Goal: Download file/media

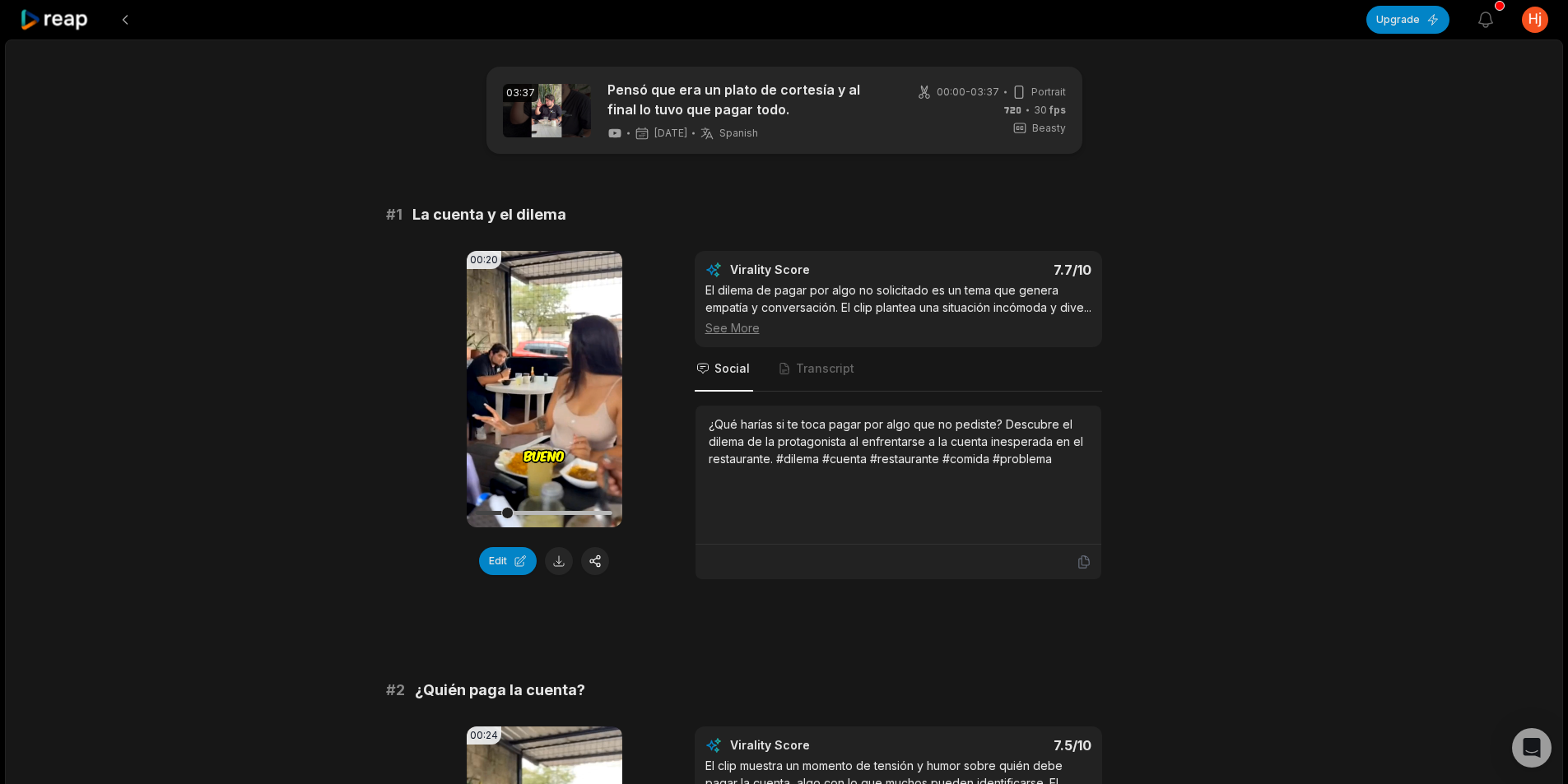
click at [71, 26] on icon at bounding box center [55, 19] width 70 height 22
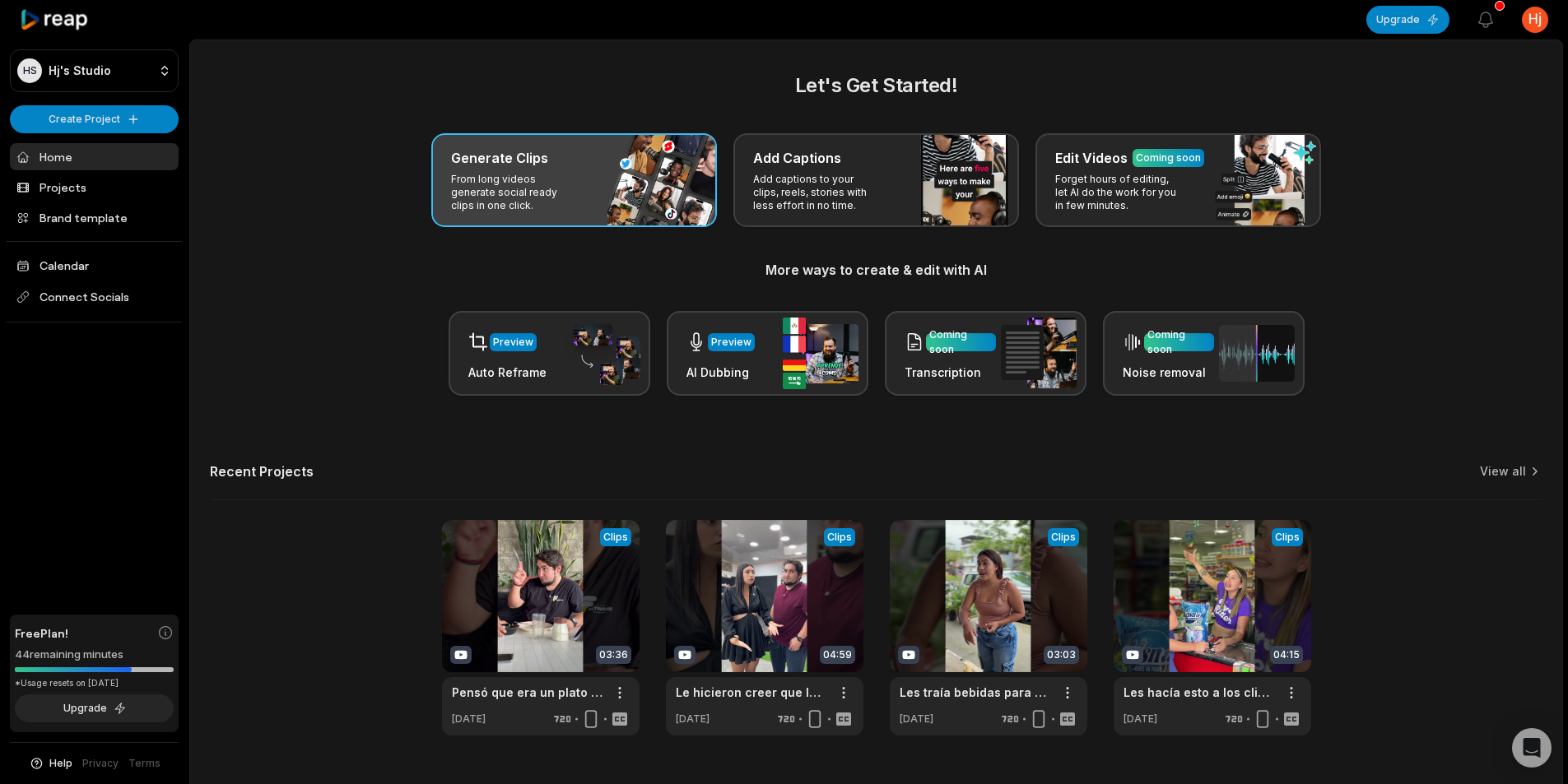
click at [568, 192] on p "From long videos generate social ready clips in one click." at bounding box center [515, 192] width 128 height 39
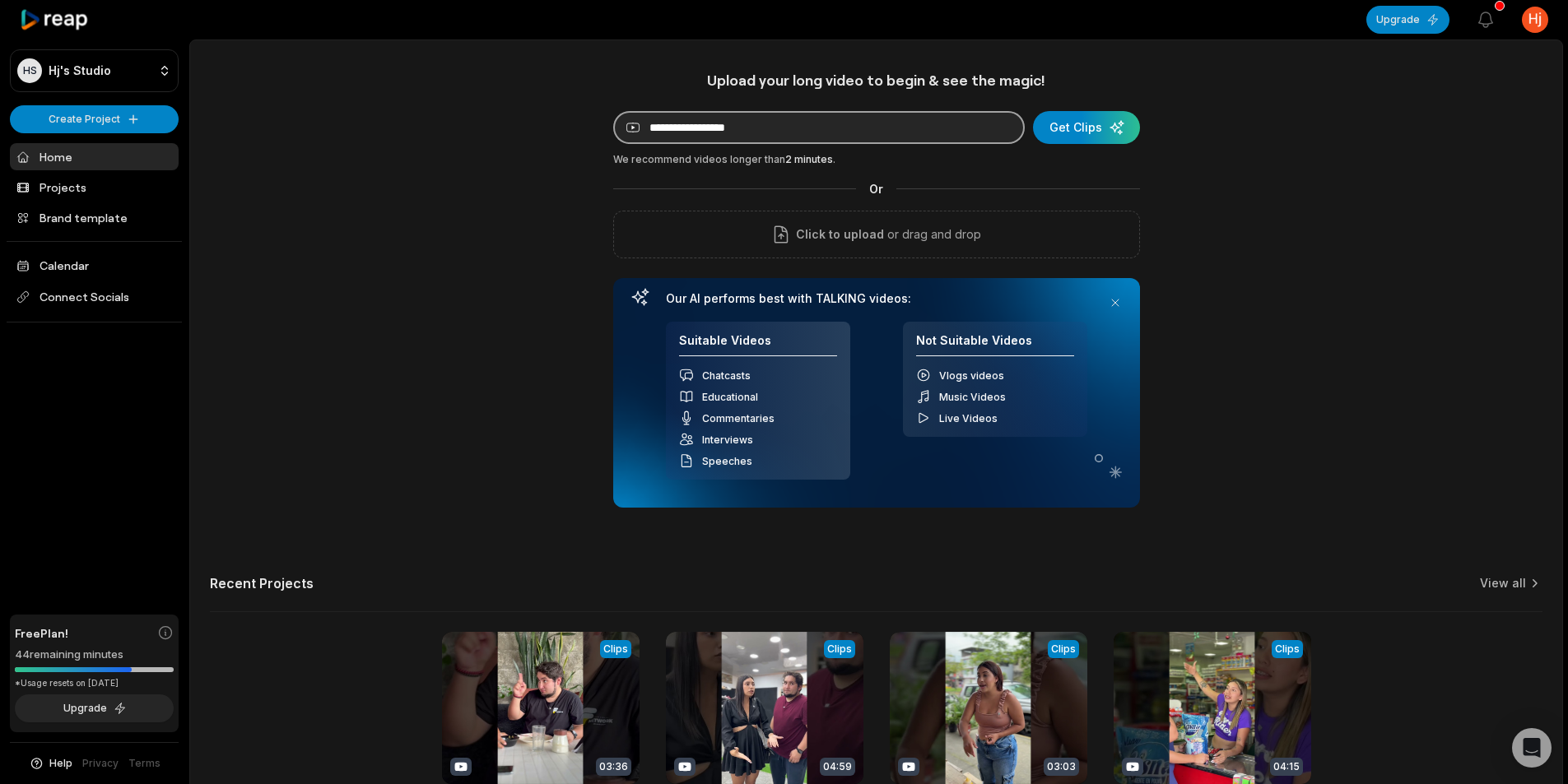
click at [865, 132] on input at bounding box center [819, 127] width 411 height 33
paste input "**********"
type input "**********"
click at [1084, 141] on div "submit" at bounding box center [1087, 127] width 107 height 33
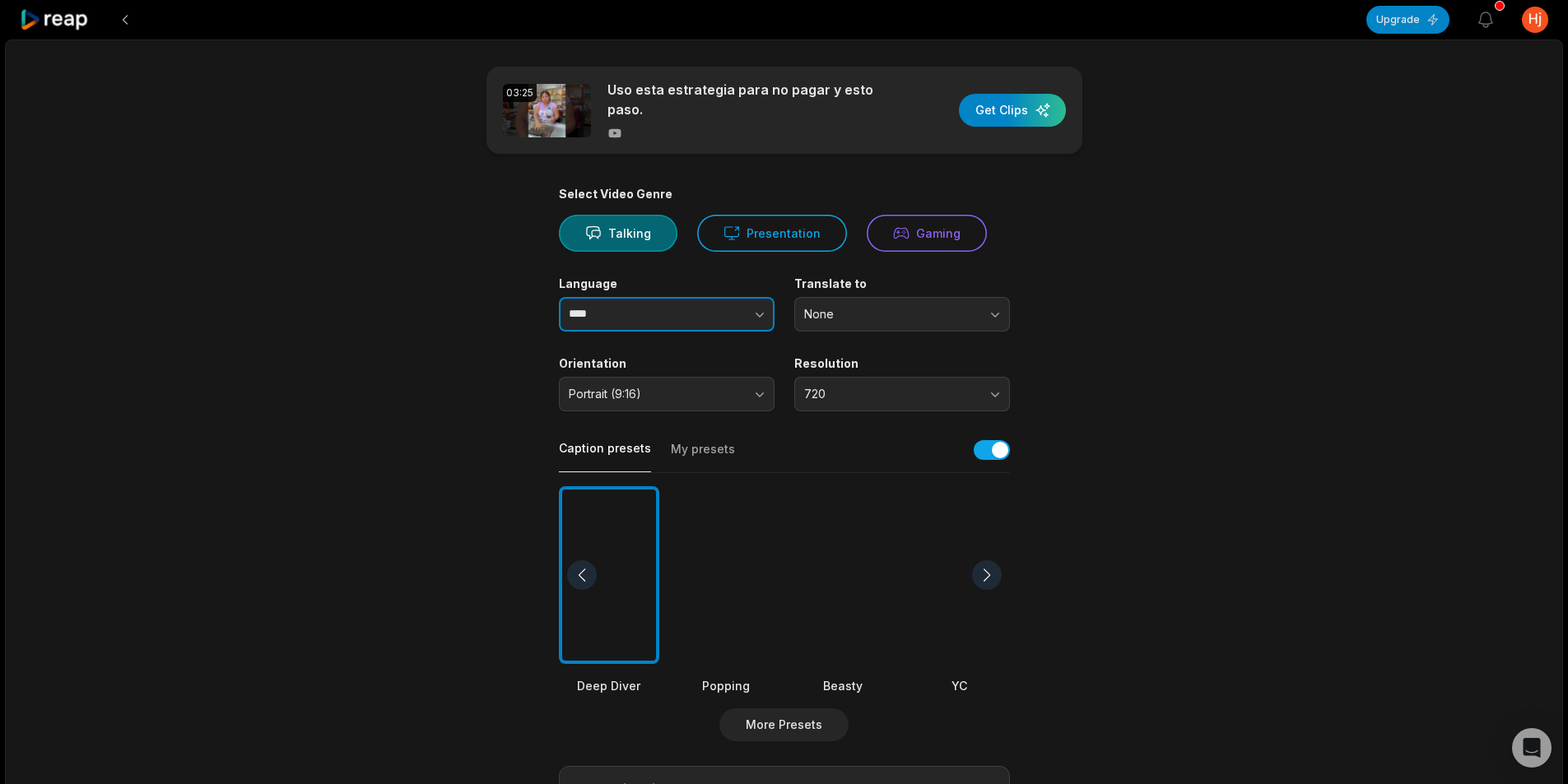
click at [691, 314] on button "button" at bounding box center [726, 314] width 93 height 35
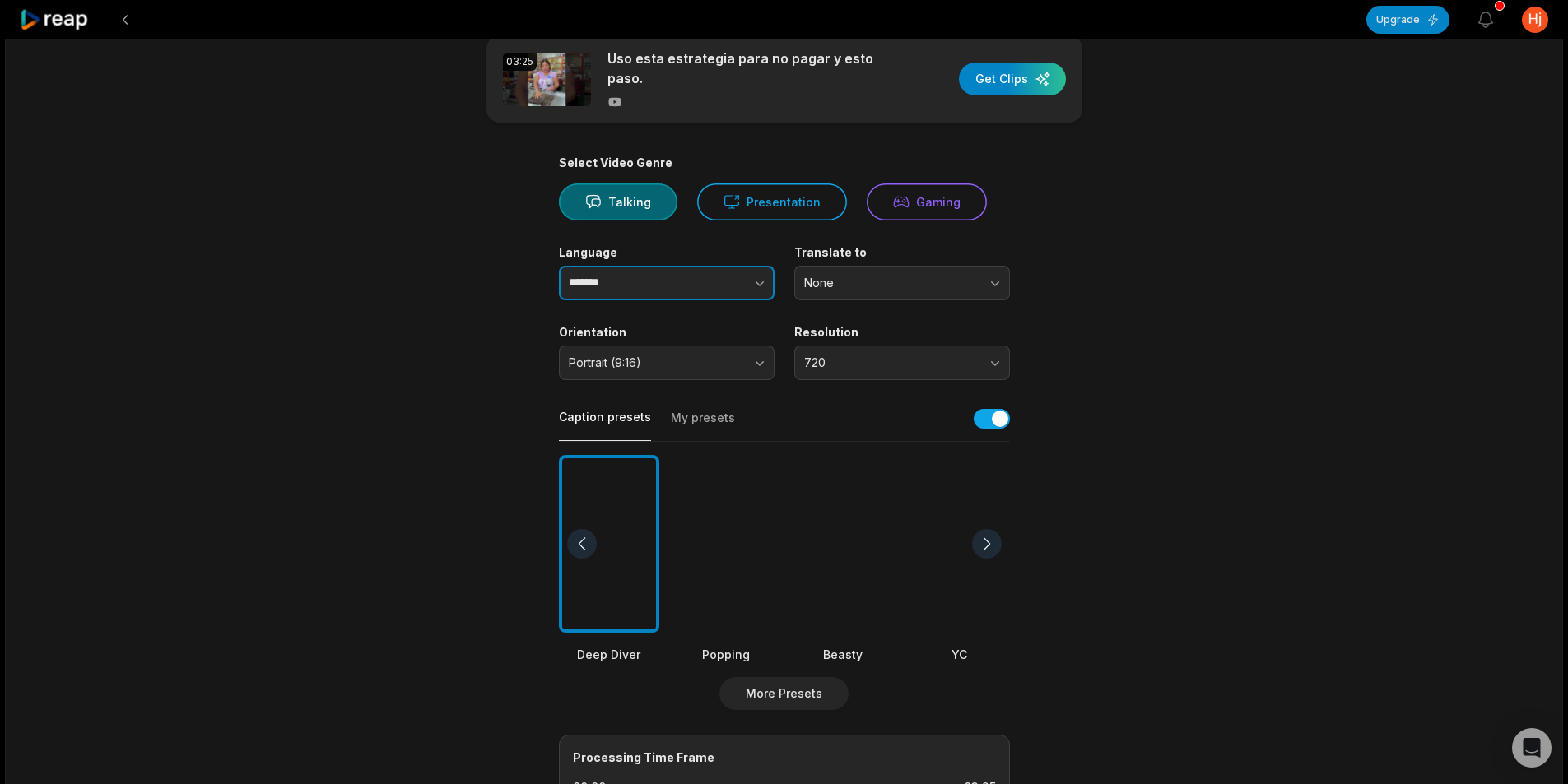
scroll to position [82, 0]
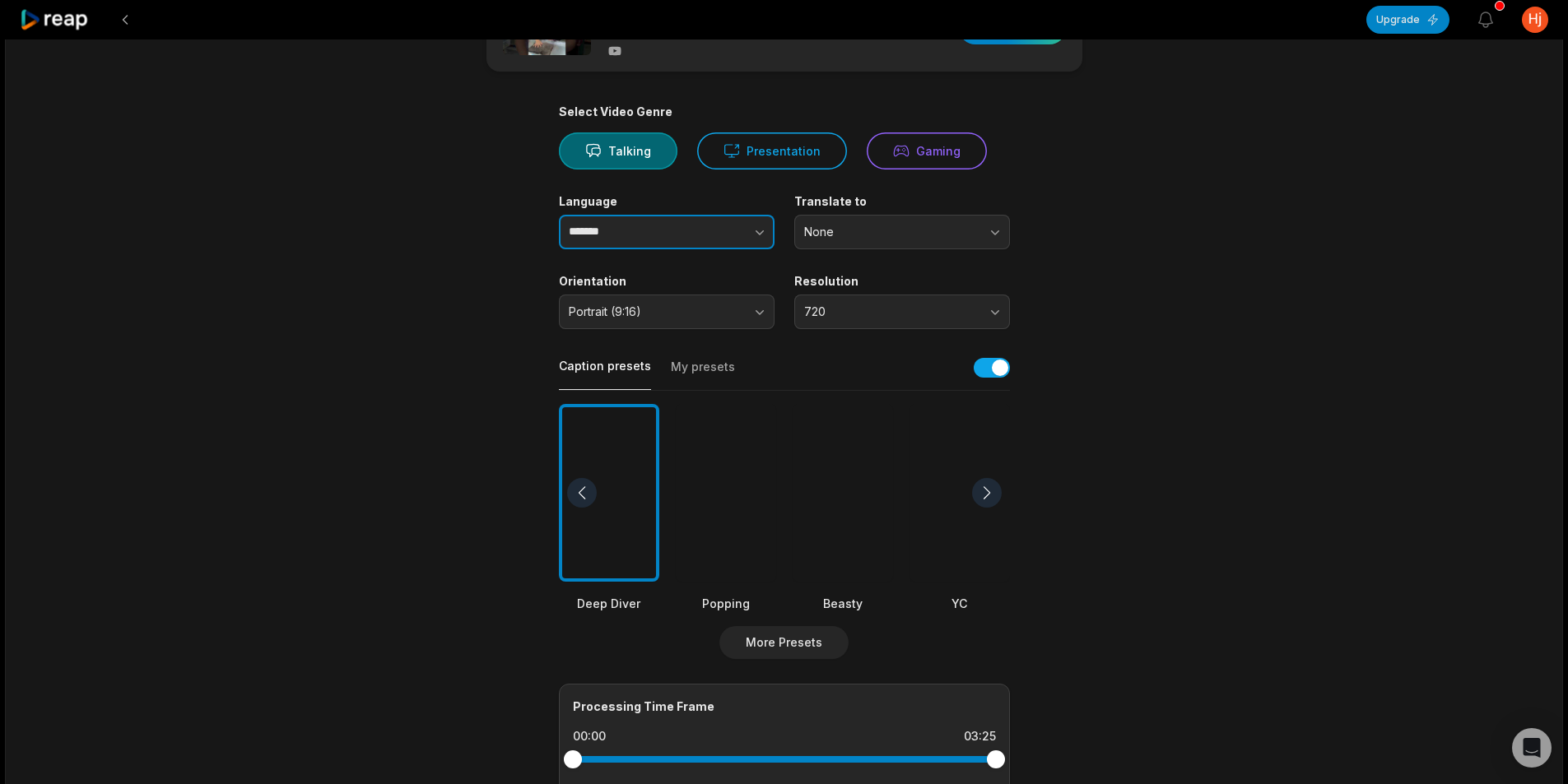
type input "*******"
click at [839, 478] on div at bounding box center [842, 493] width 100 height 178
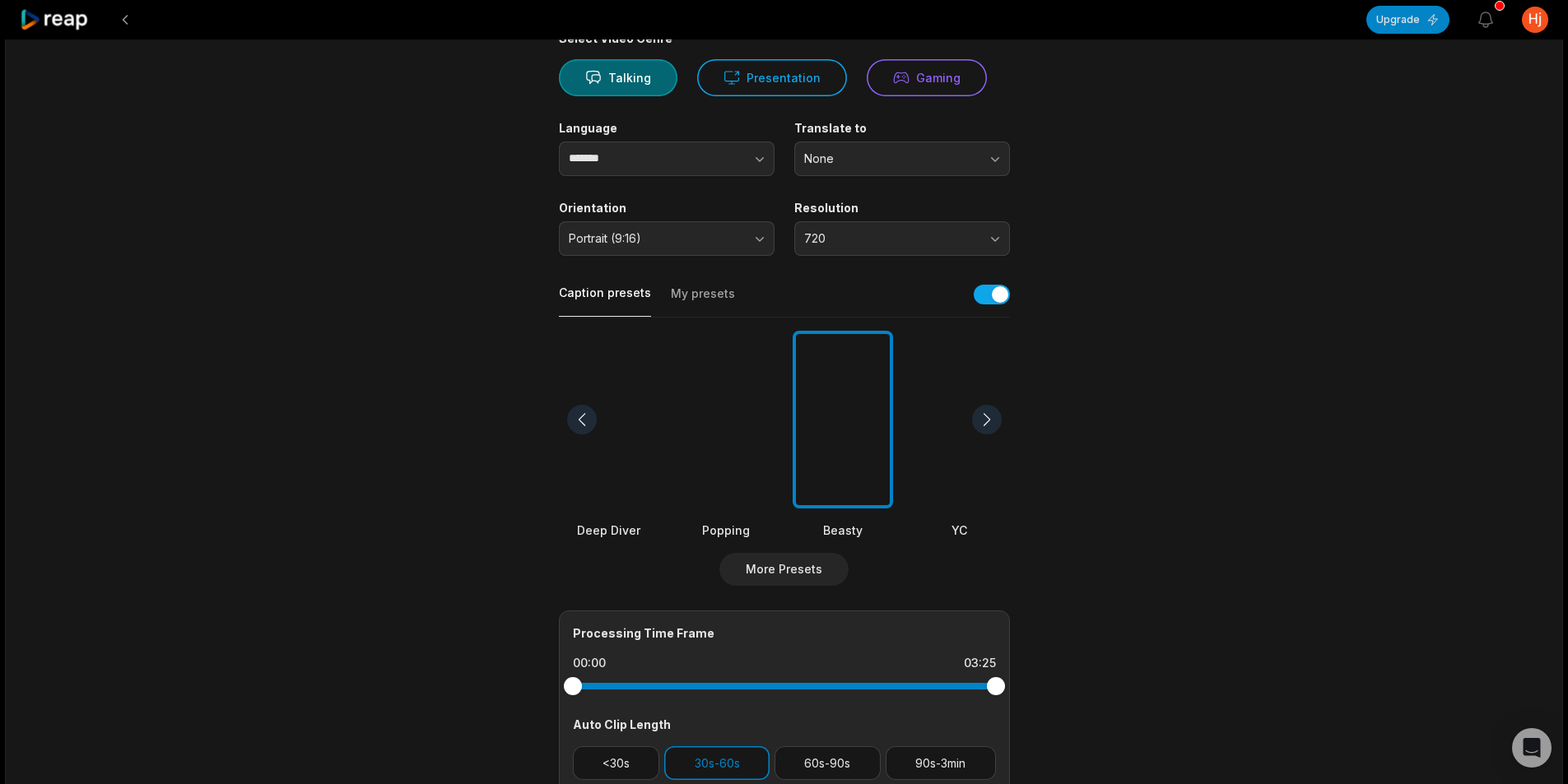
scroll to position [329, 0]
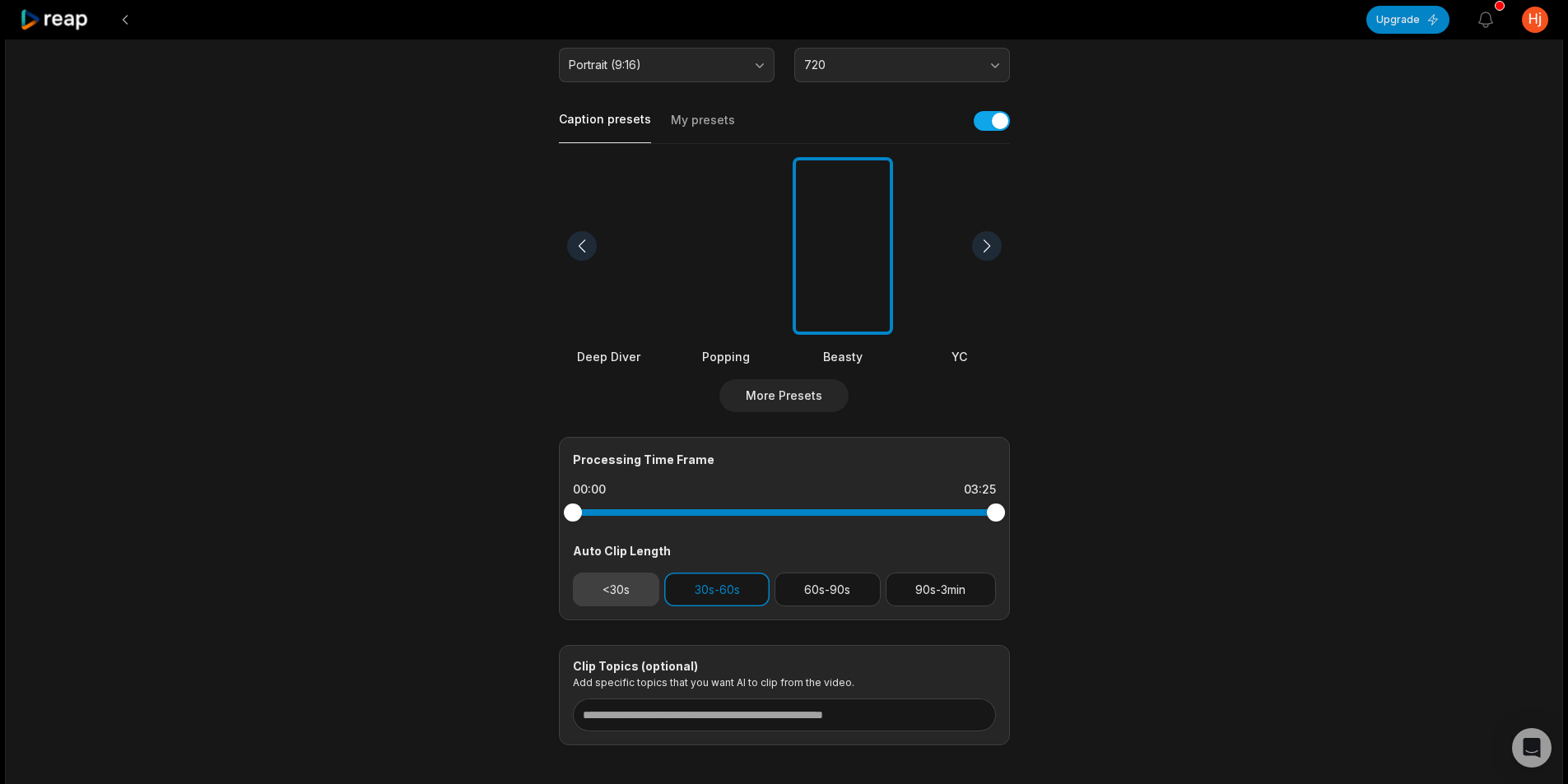
click at [646, 588] on button "<30s" at bounding box center [617, 589] width 87 height 34
click at [707, 587] on button "30s-60s" at bounding box center [716, 589] width 106 height 34
click at [1266, 436] on div "03:25 Uso esta estrategia para no pagar y esto paso. Get Clips Select Video Gen…" at bounding box center [784, 284] width 1558 height 1148
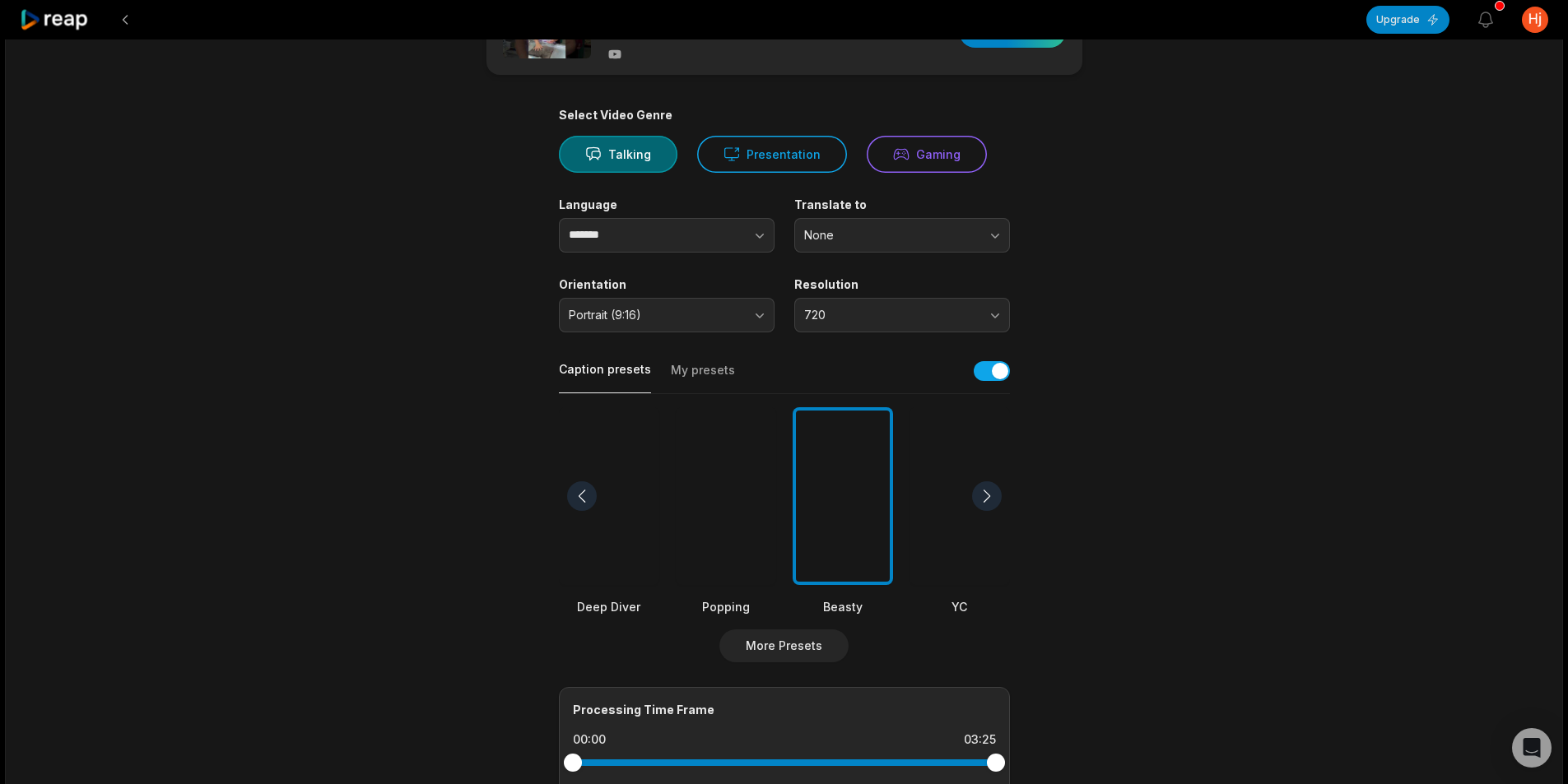
scroll to position [0, 0]
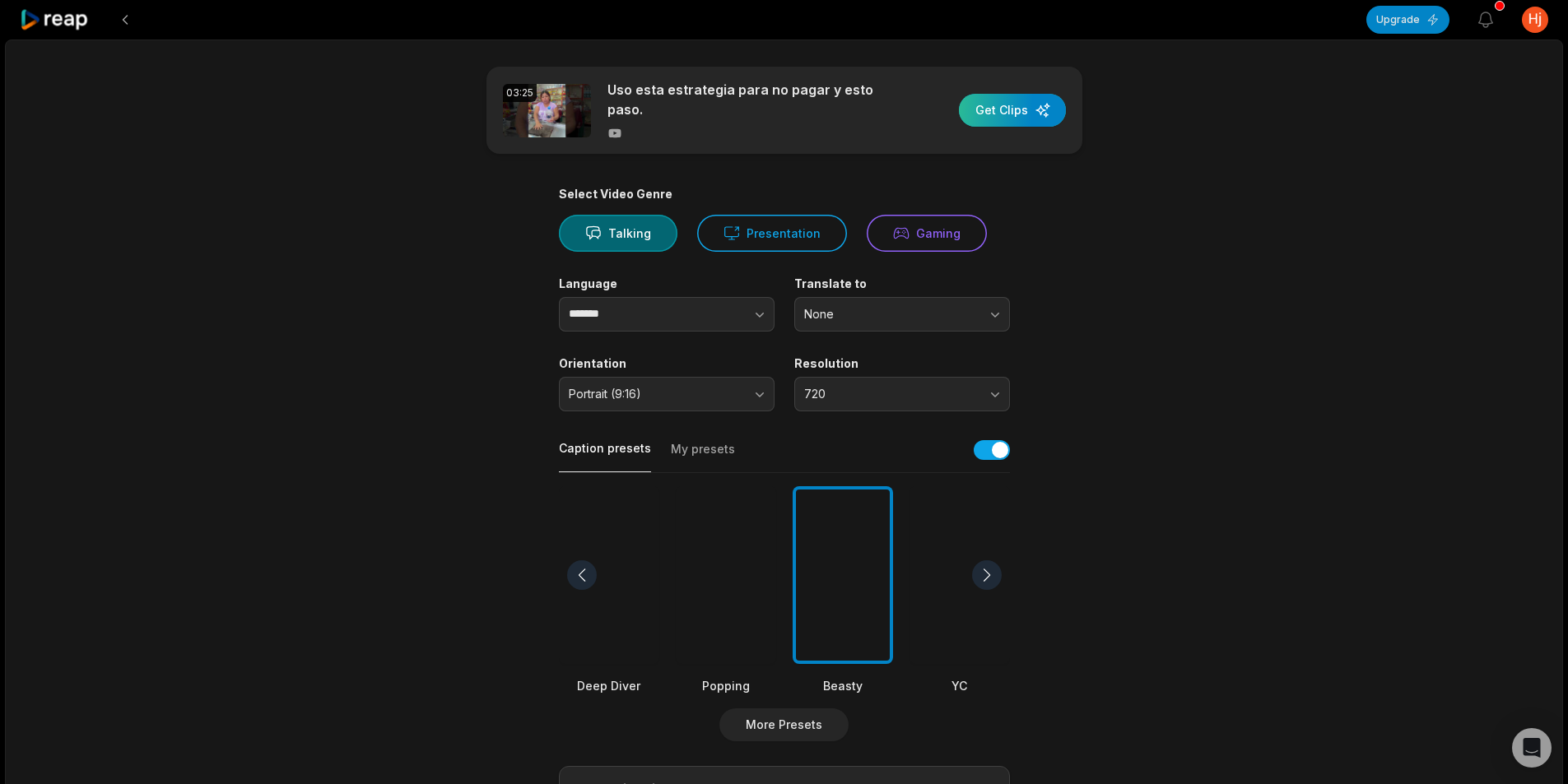
click at [982, 106] on div "button" at bounding box center [1012, 110] width 107 height 33
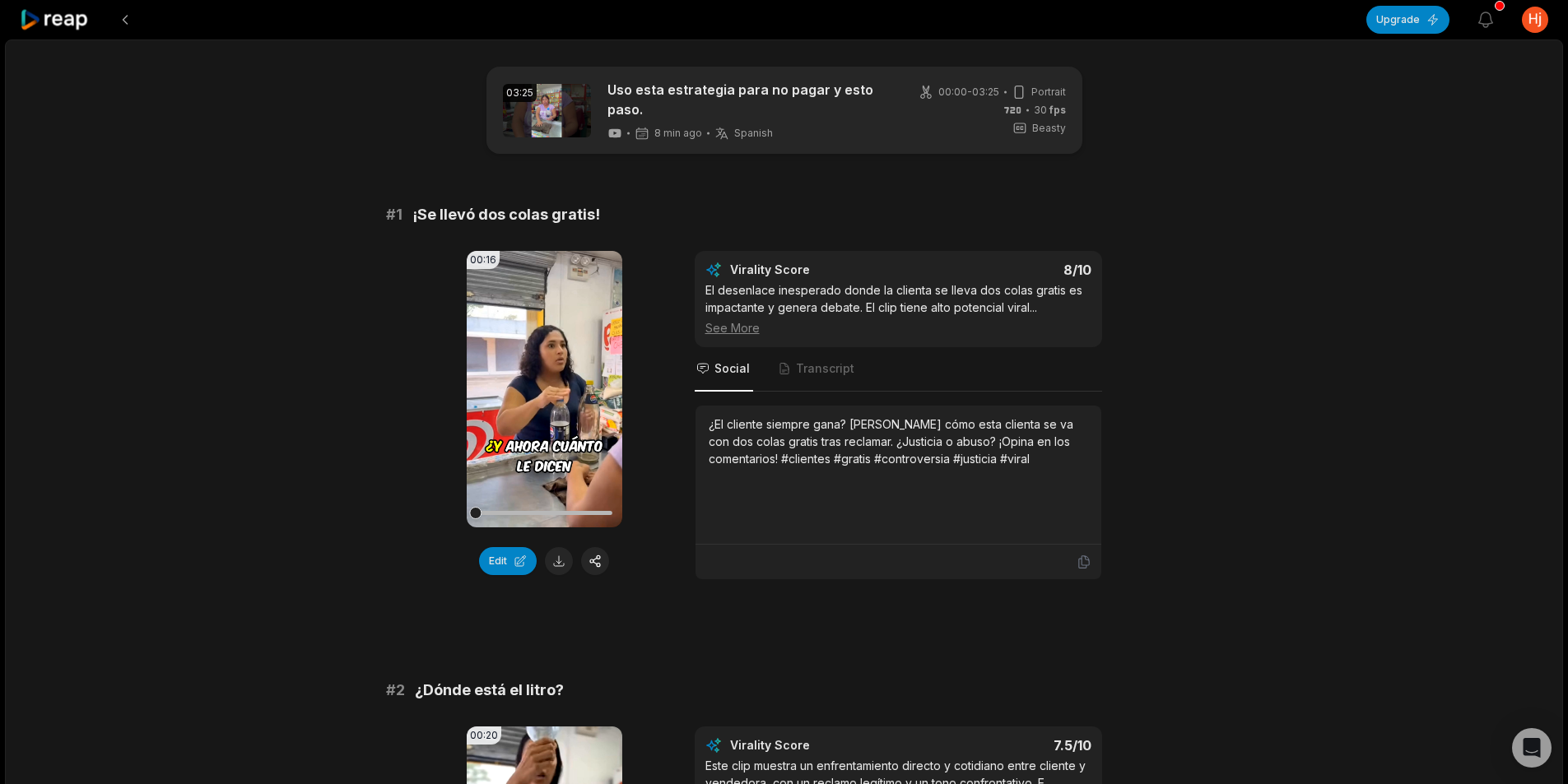
click at [561, 567] on button at bounding box center [559, 561] width 28 height 28
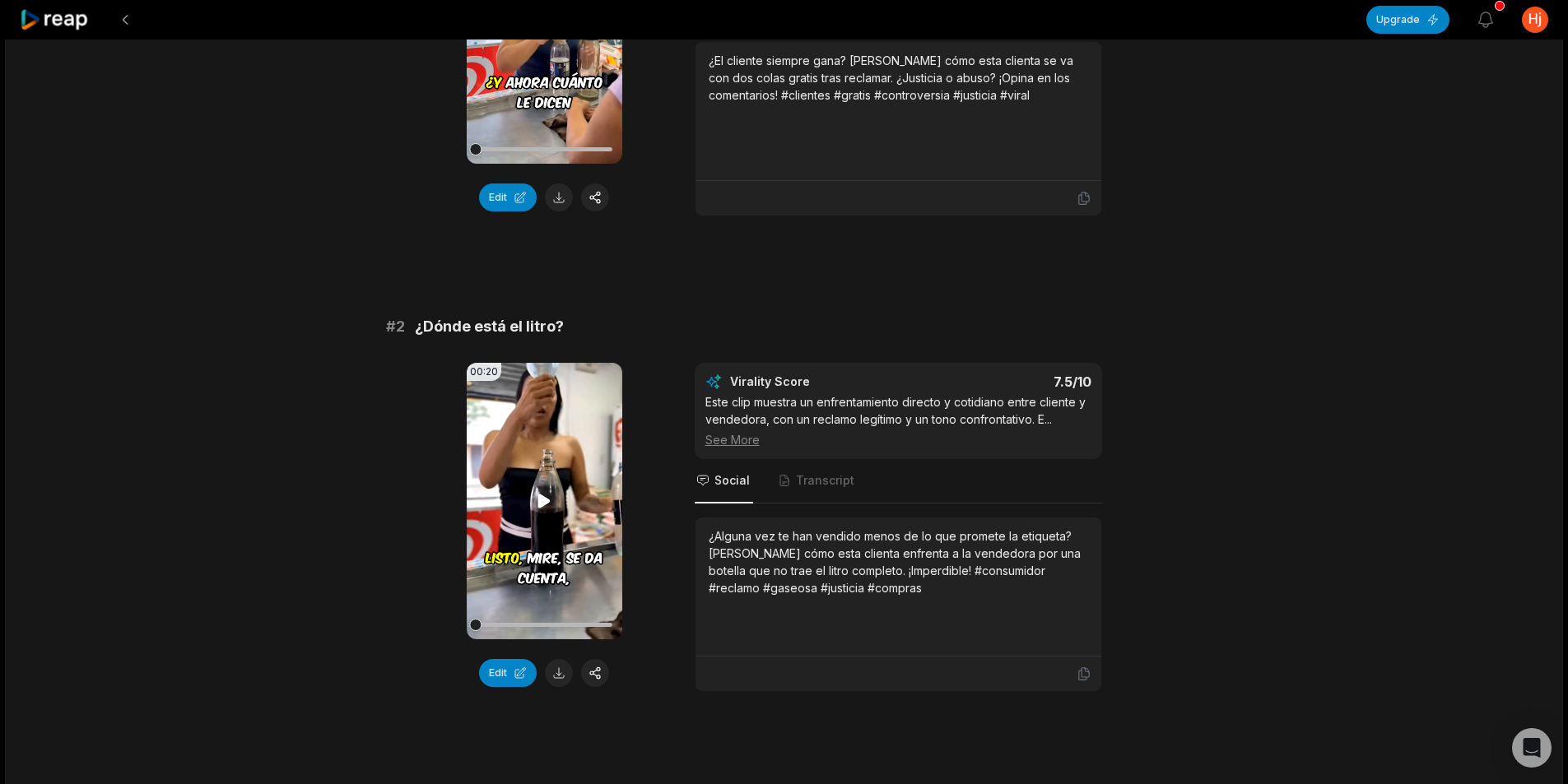
scroll to position [411, 0]
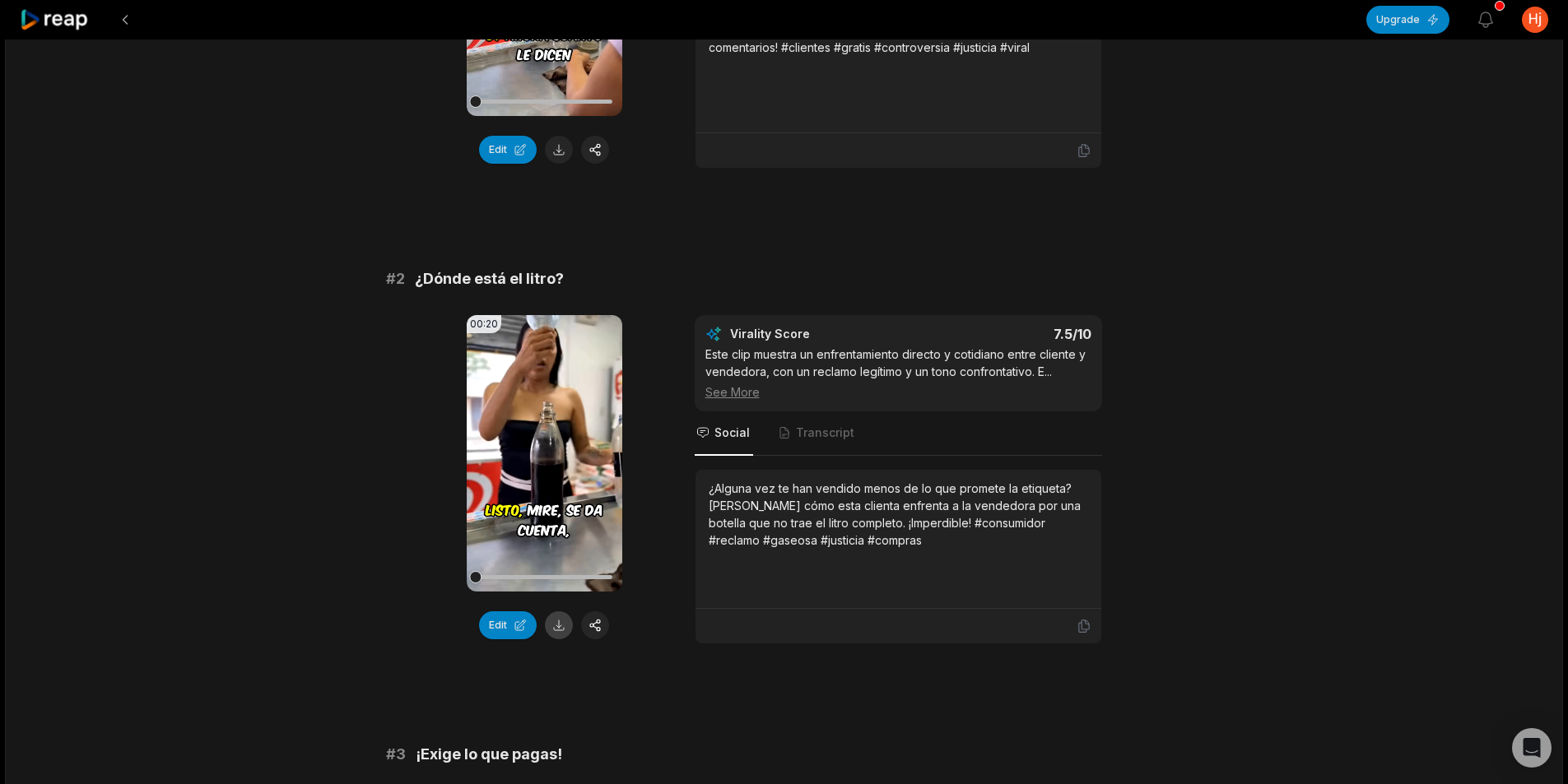
click at [565, 626] on button at bounding box center [559, 625] width 28 height 28
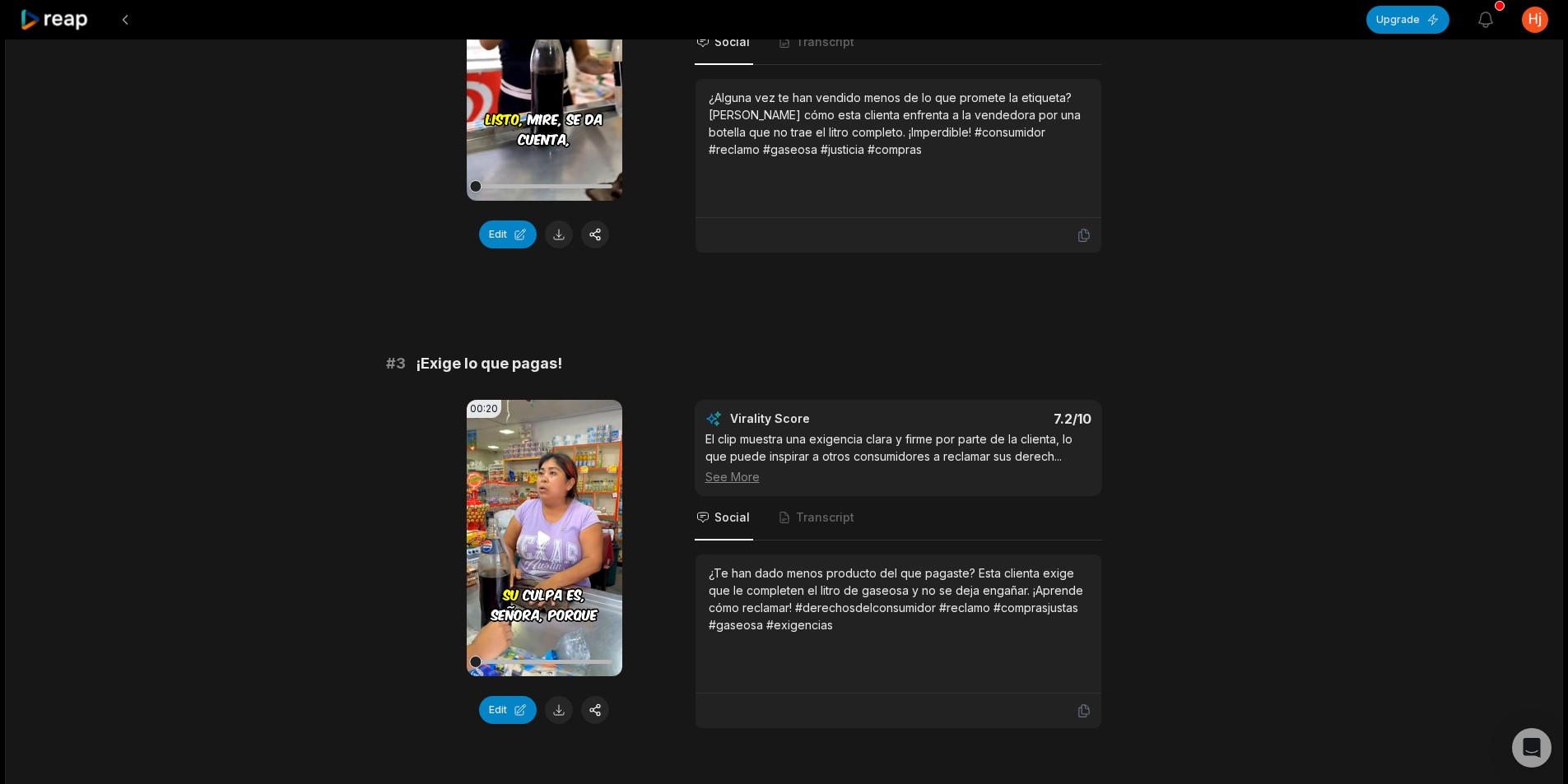
scroll to position [822, 0]
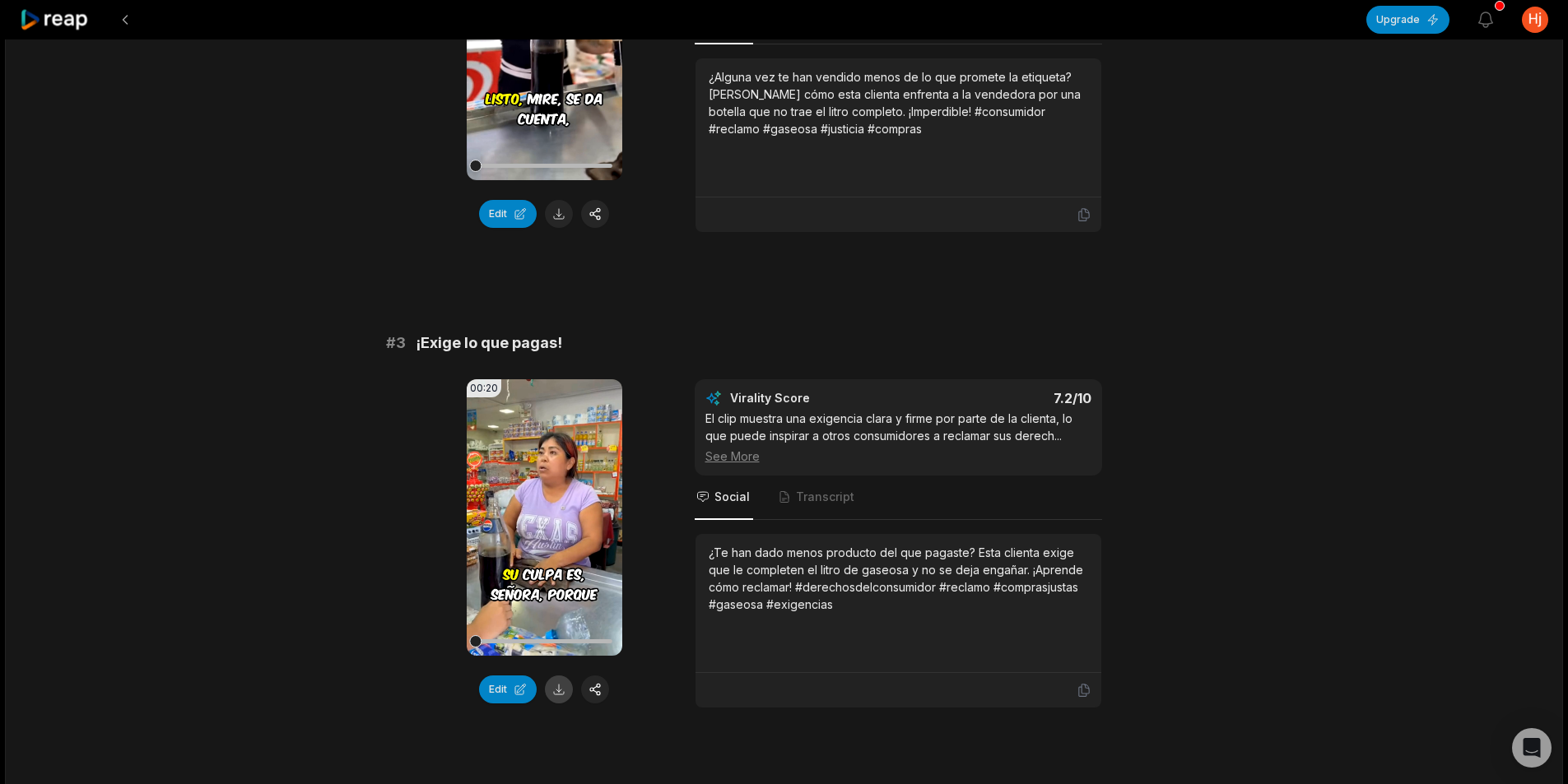
click at [560, 692] on button at bounding box center [559, 690] width 28 height 28
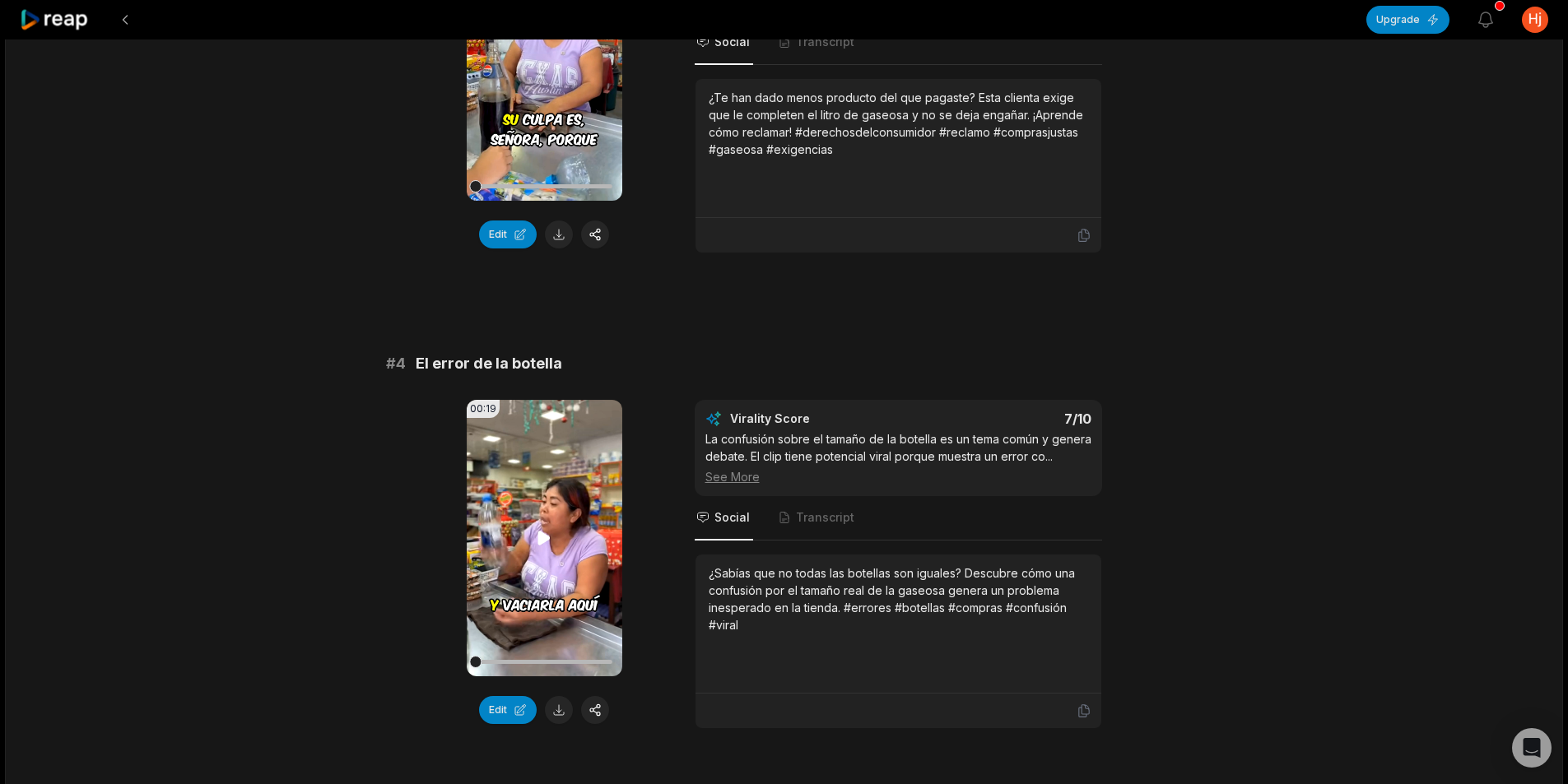
scroll to position [1317, 0]
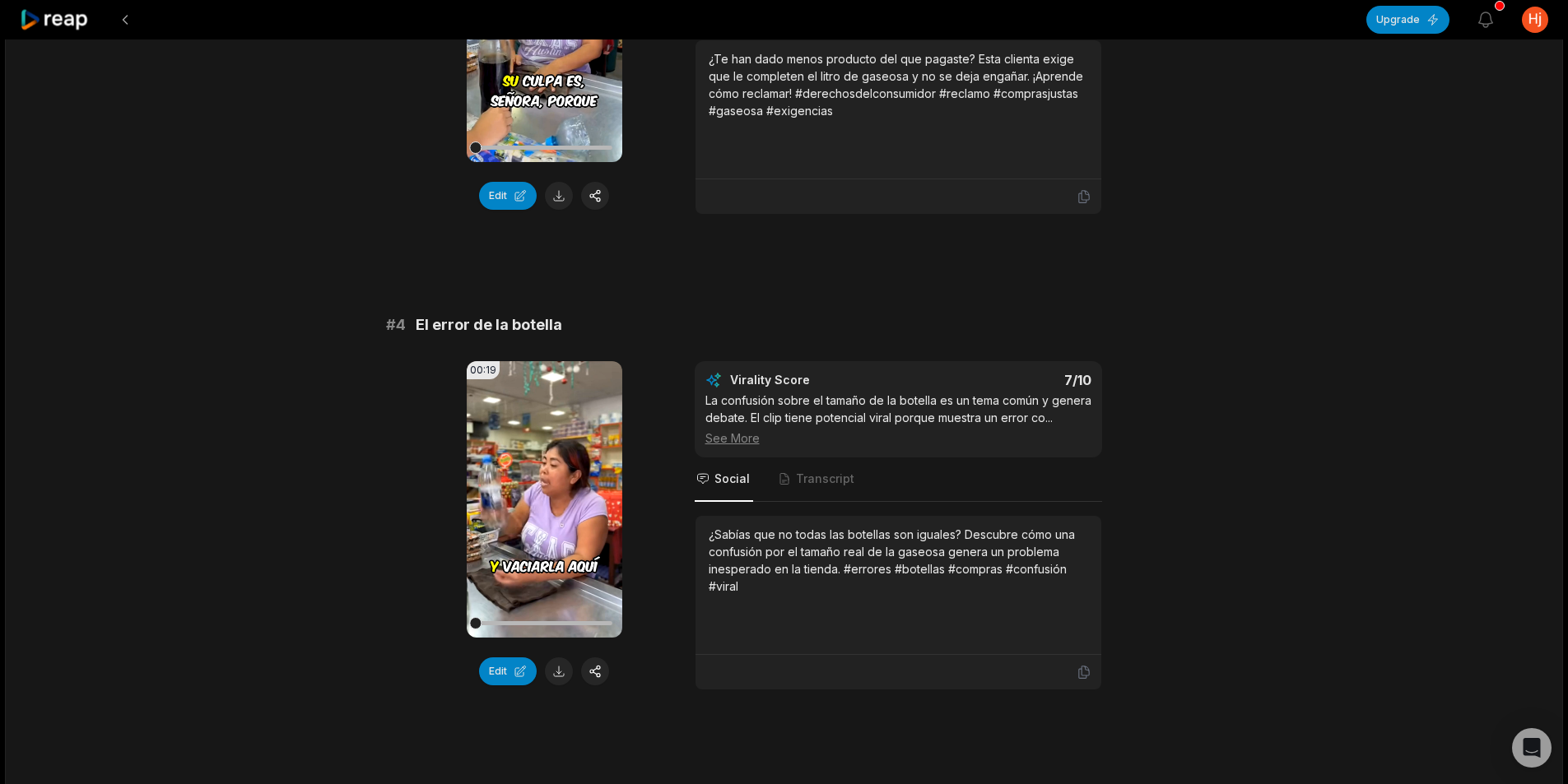
click at [565, 685] on div "00:19 Your browser does not support mp4 format. Edit" at bounding box center [544, 526] width 155 height 329
click at [559, 676] on button at bounding box center [559, 671] width 28 height 28
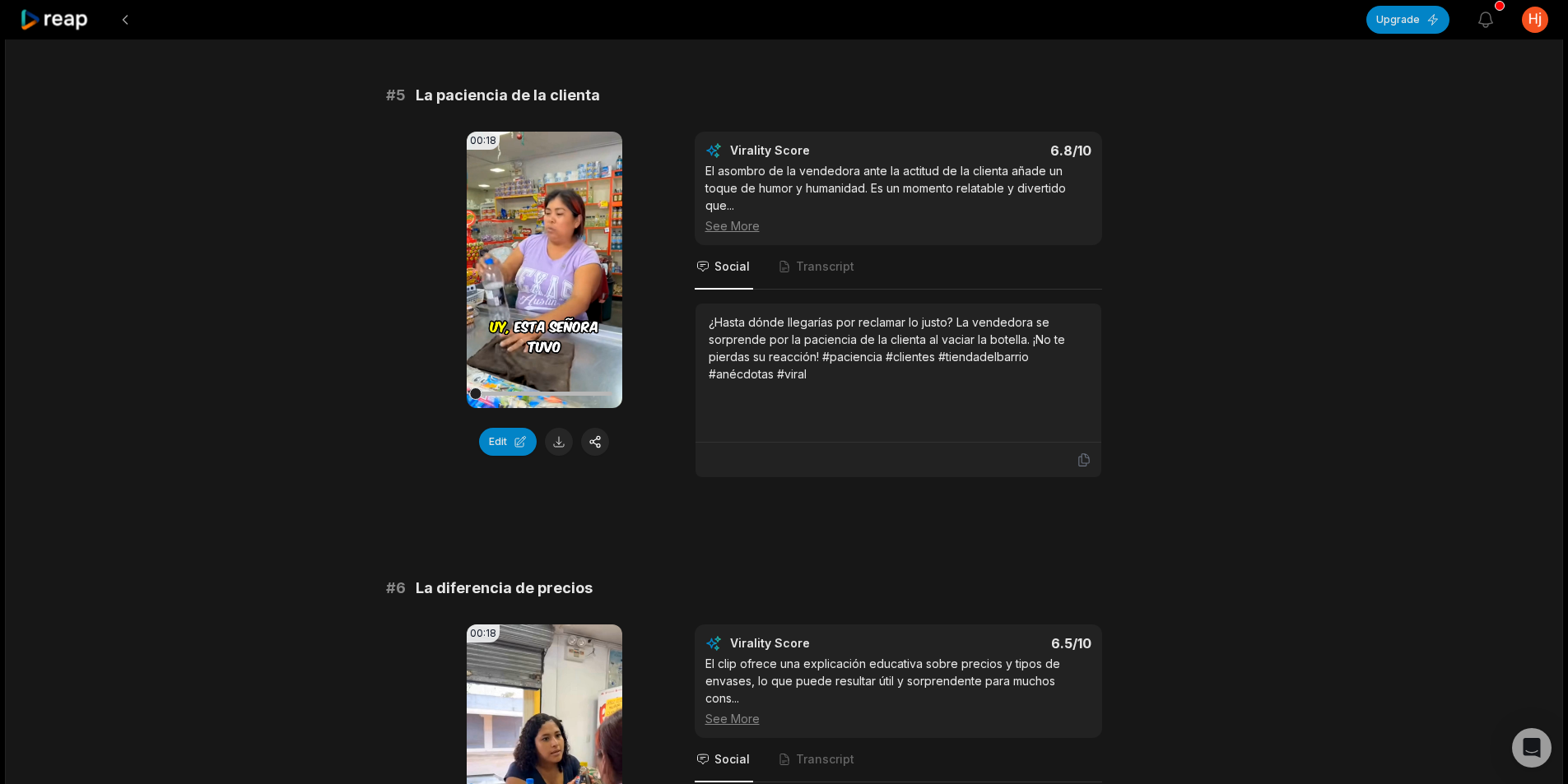
scroll to position [2057, 0]
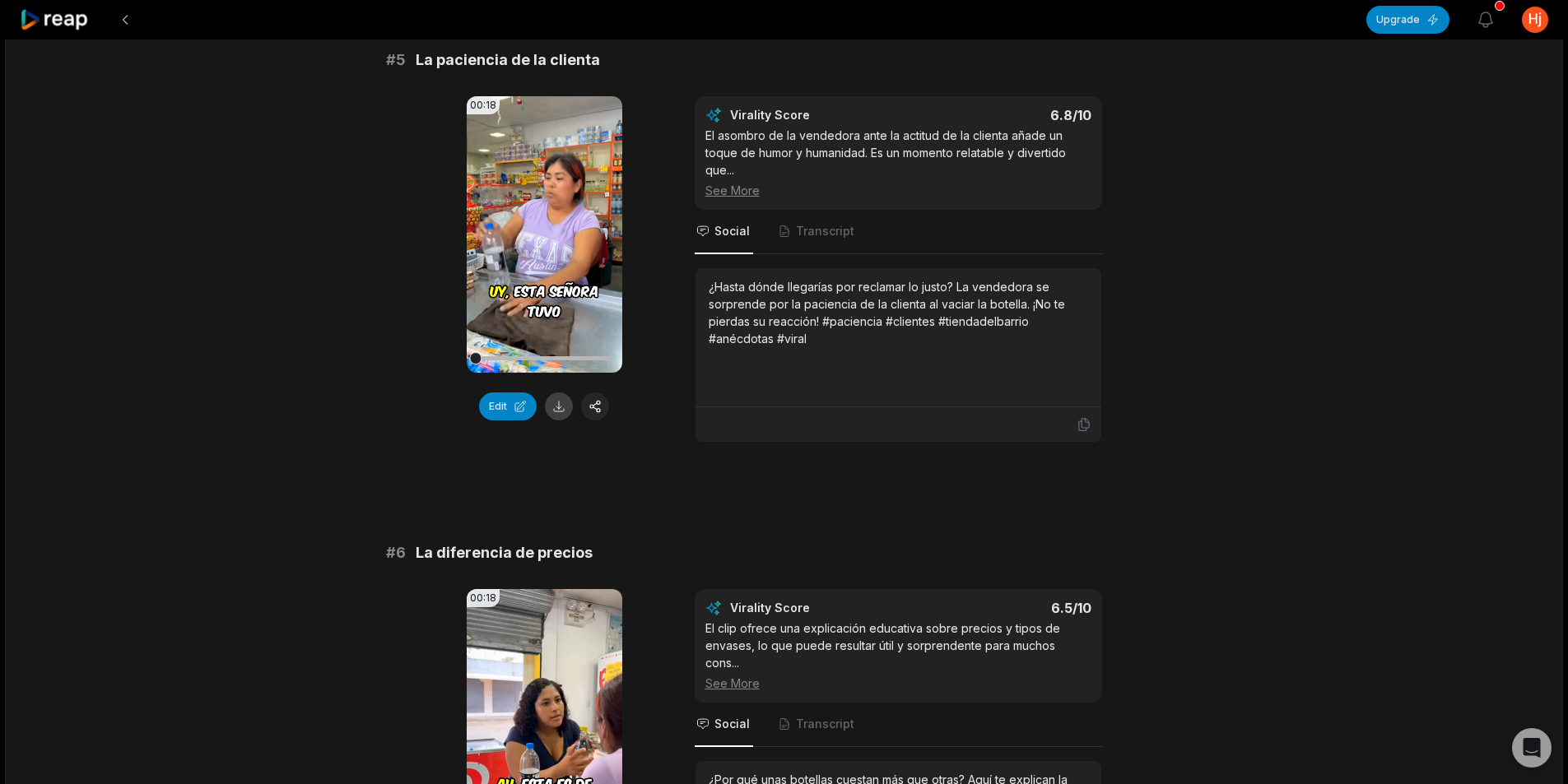
click at [563, 410] on button at bounding box center [559, 406] width 28 height 28
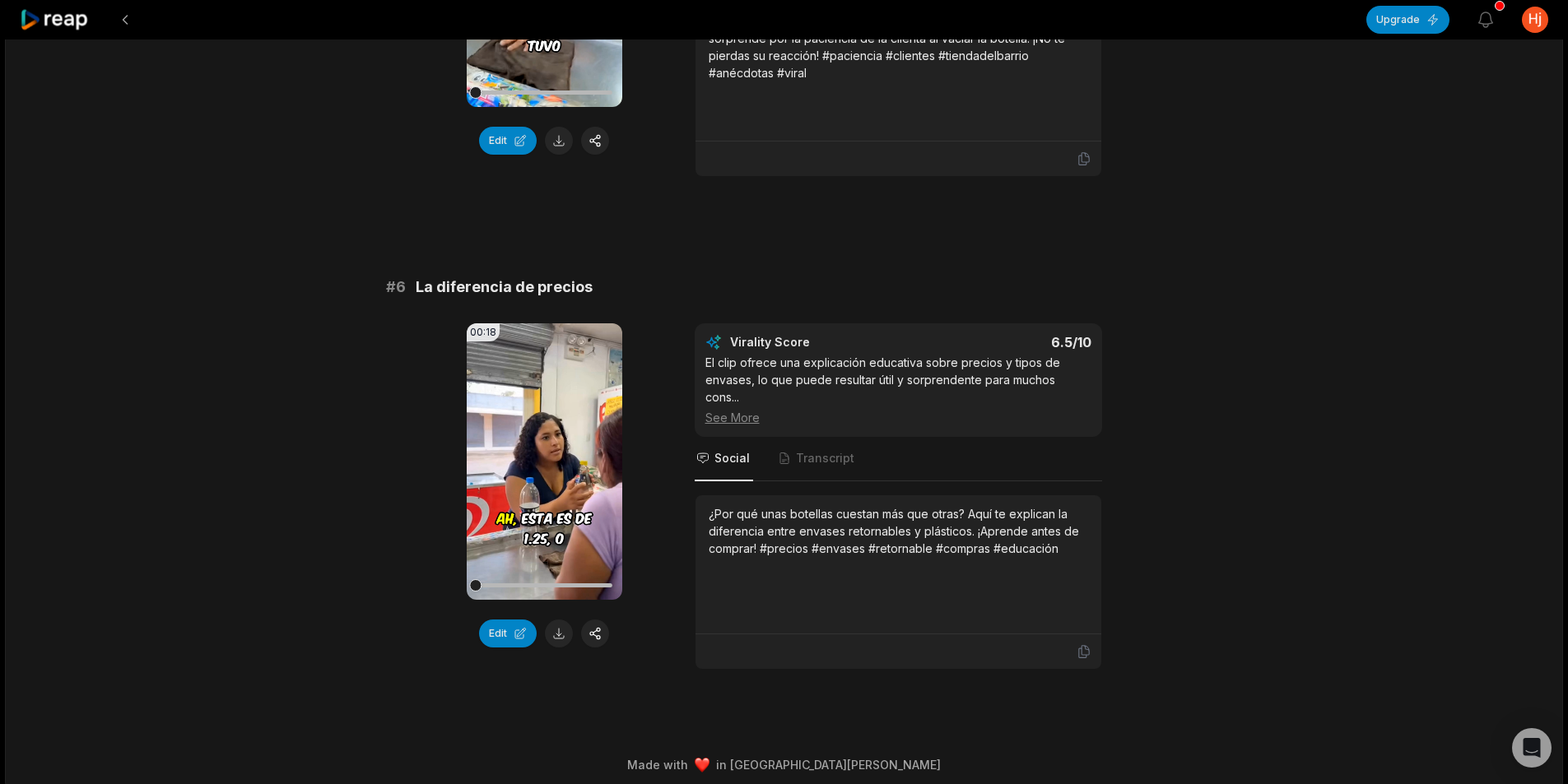
scroll to position [2332, 0]
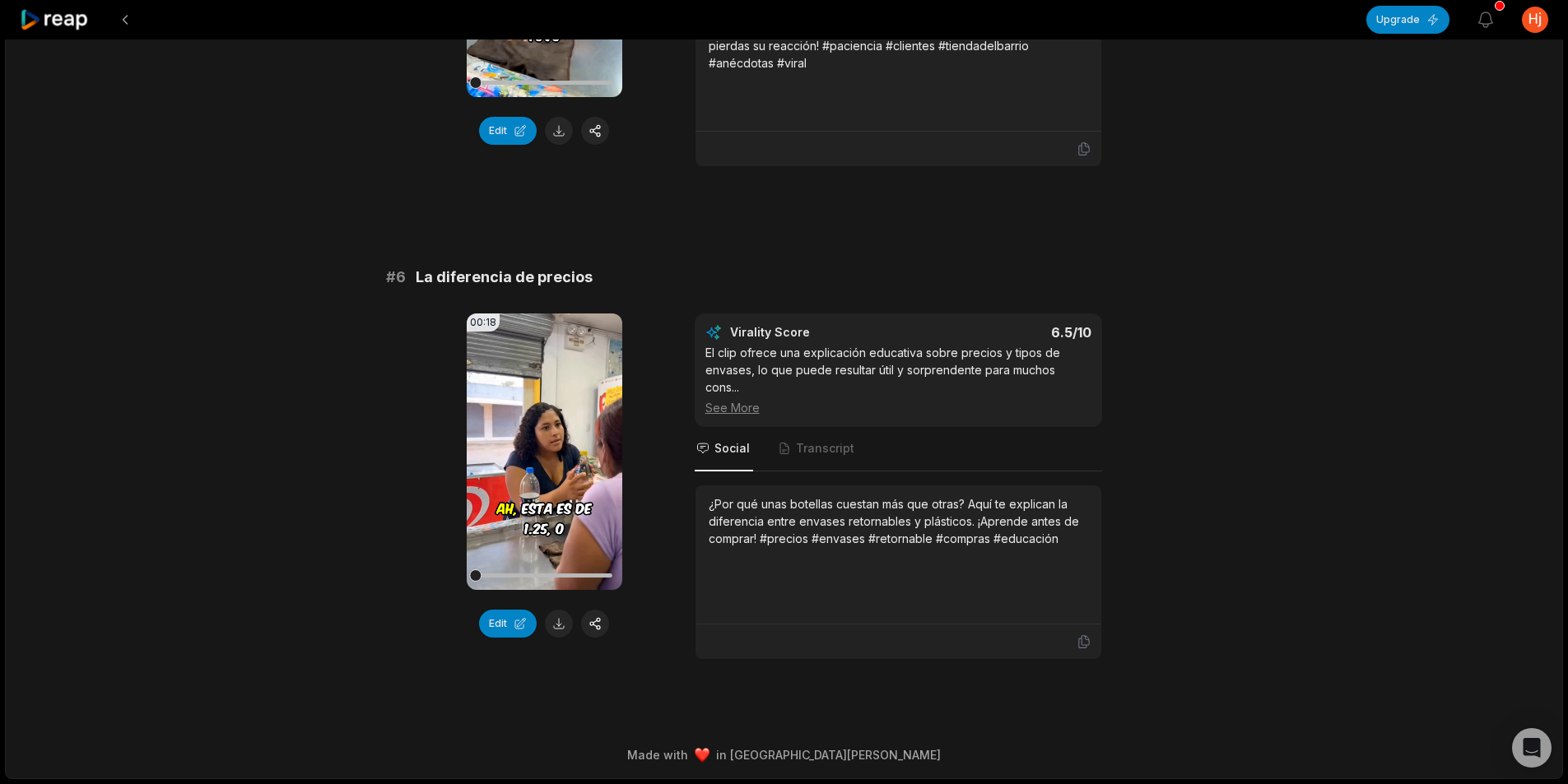
click at [567, 623] on button at bounding box center [559, 623] width 28 height 28
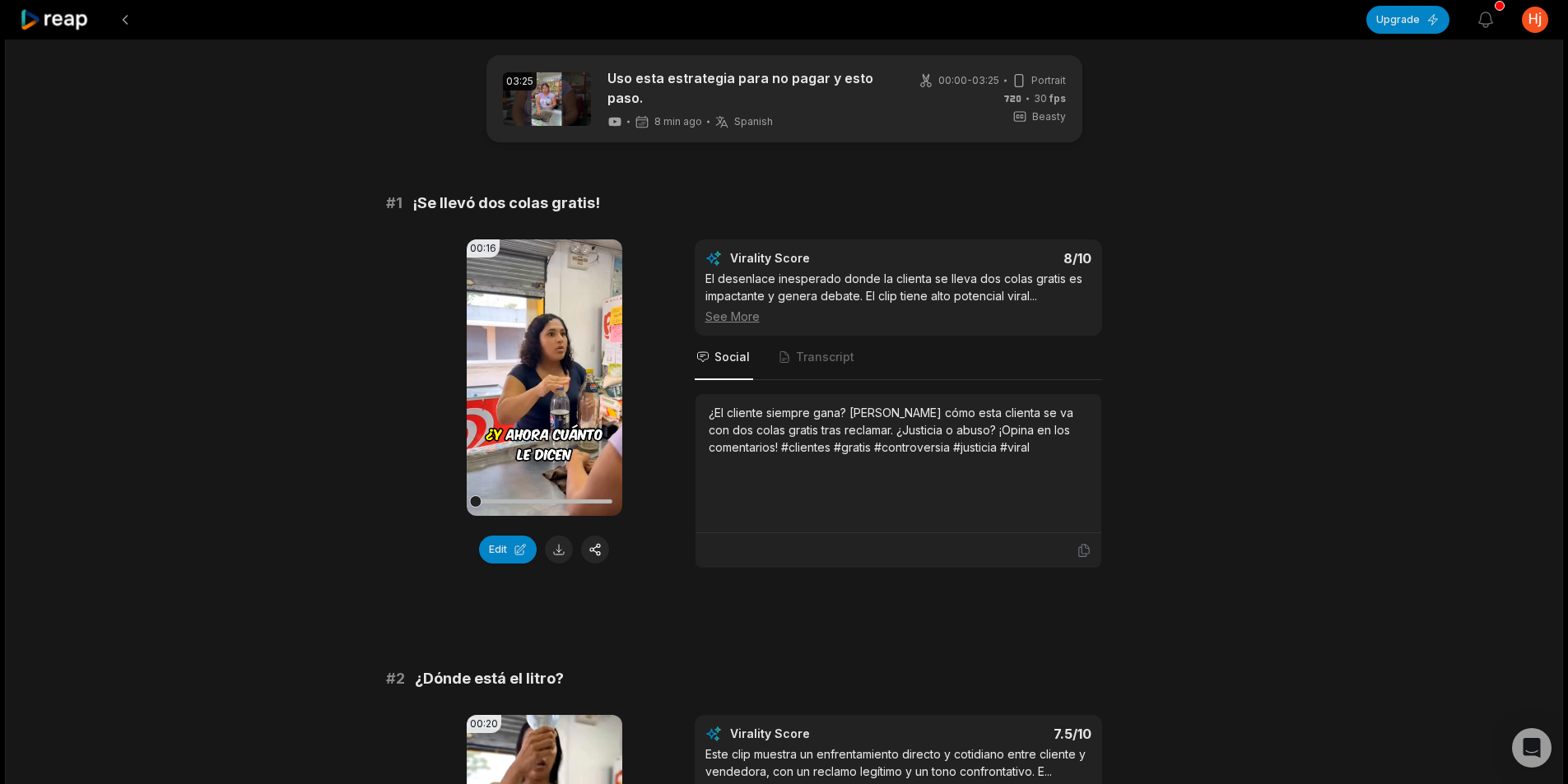
scroll to position [0, 0]
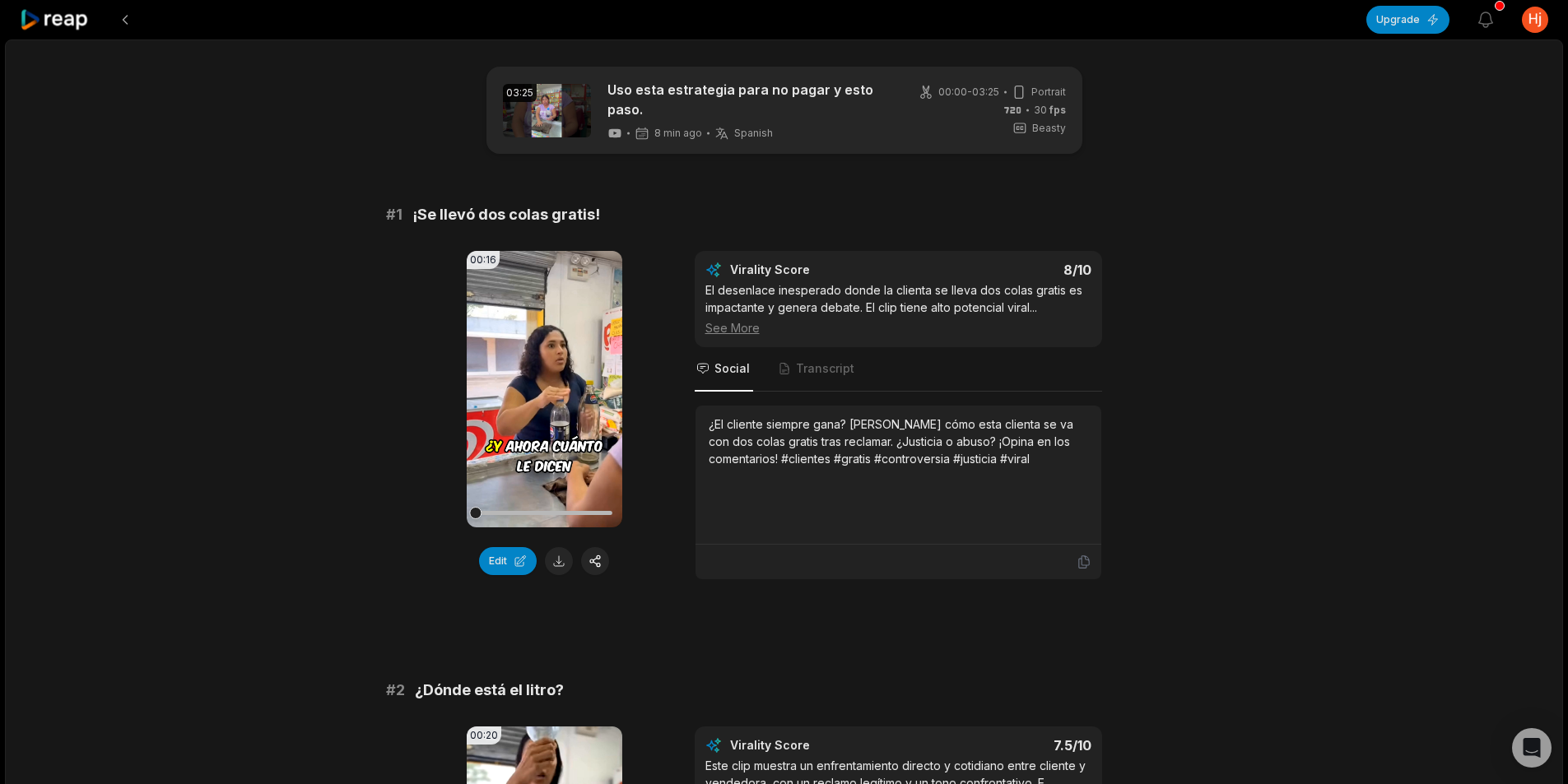
click at [34, 17] on icon at bounding box center [55, 19] width 70 height 22
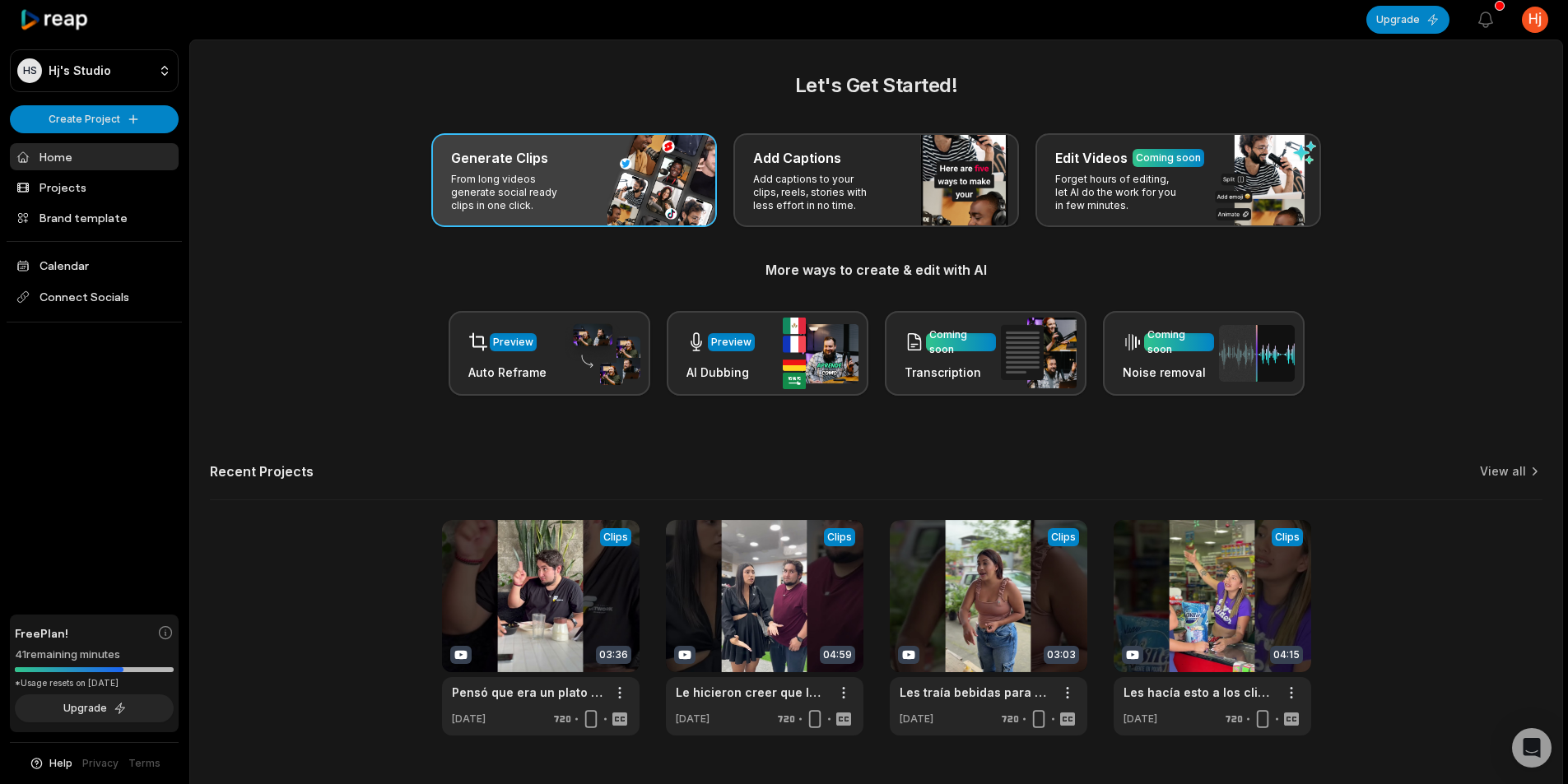
click at [527, 209] on p "From long videos generate social ready clips in one click." at bounding box center [515, 192] width 128 height 39
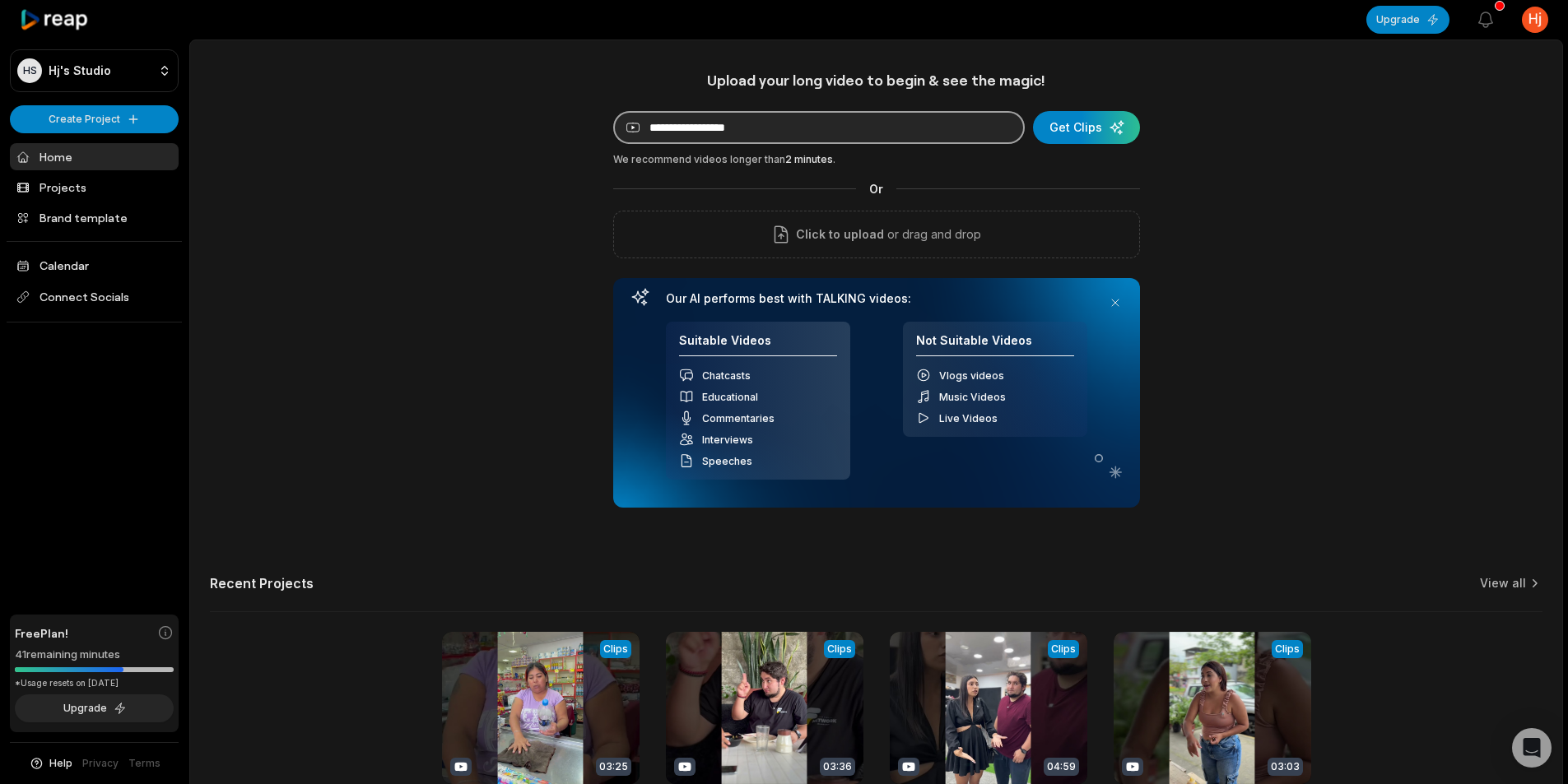
click at [760, 136] on input at bounding box center [819, 127] width 411 height 33
paste input "**********"
type input "**********"
click at [1087, 125] on div "submit" at bounding box center [1087, 127] width 107 height 33
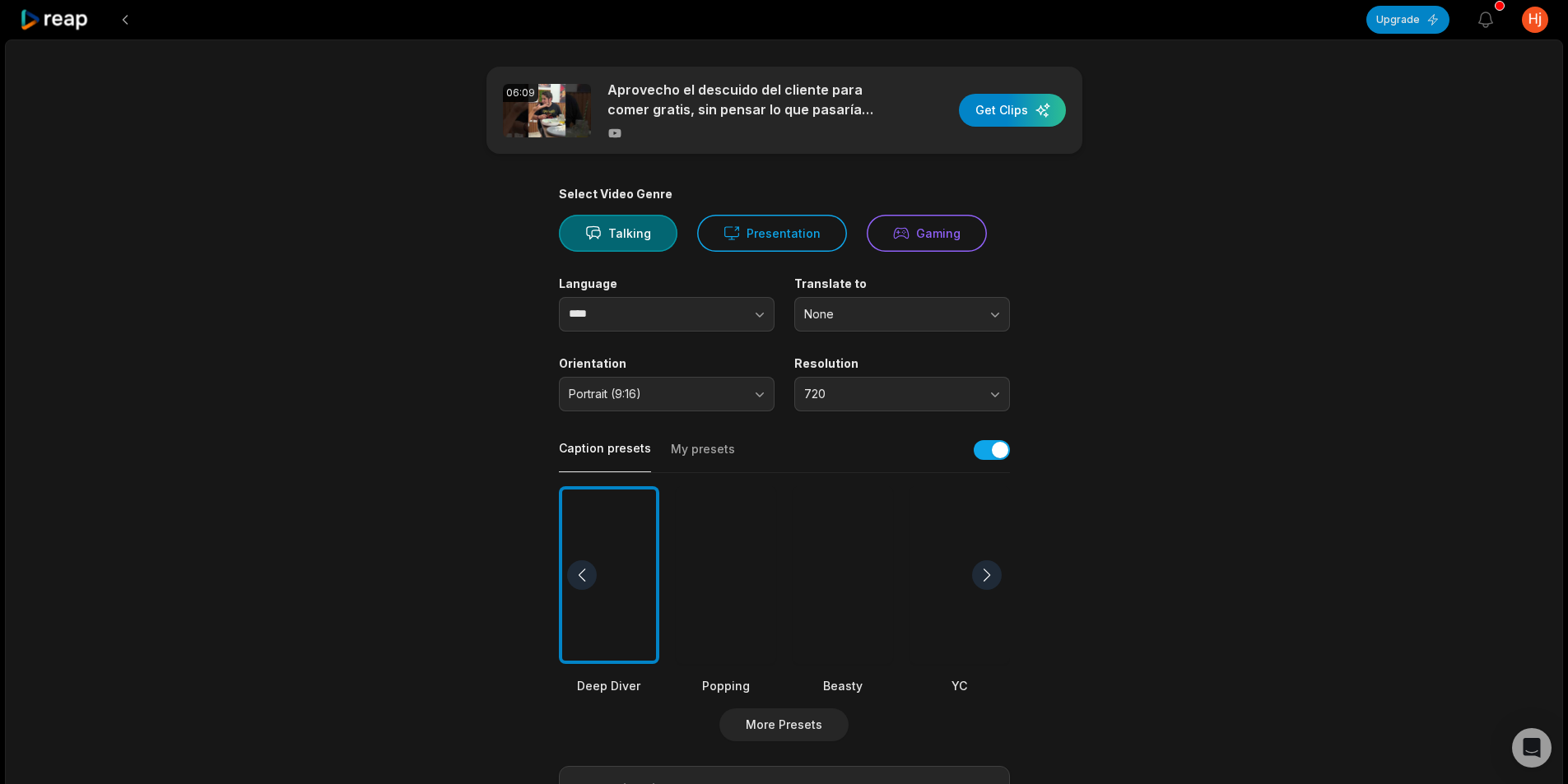
click at [827, 548] on div at bounding box center [842, 575] width 100 height 178
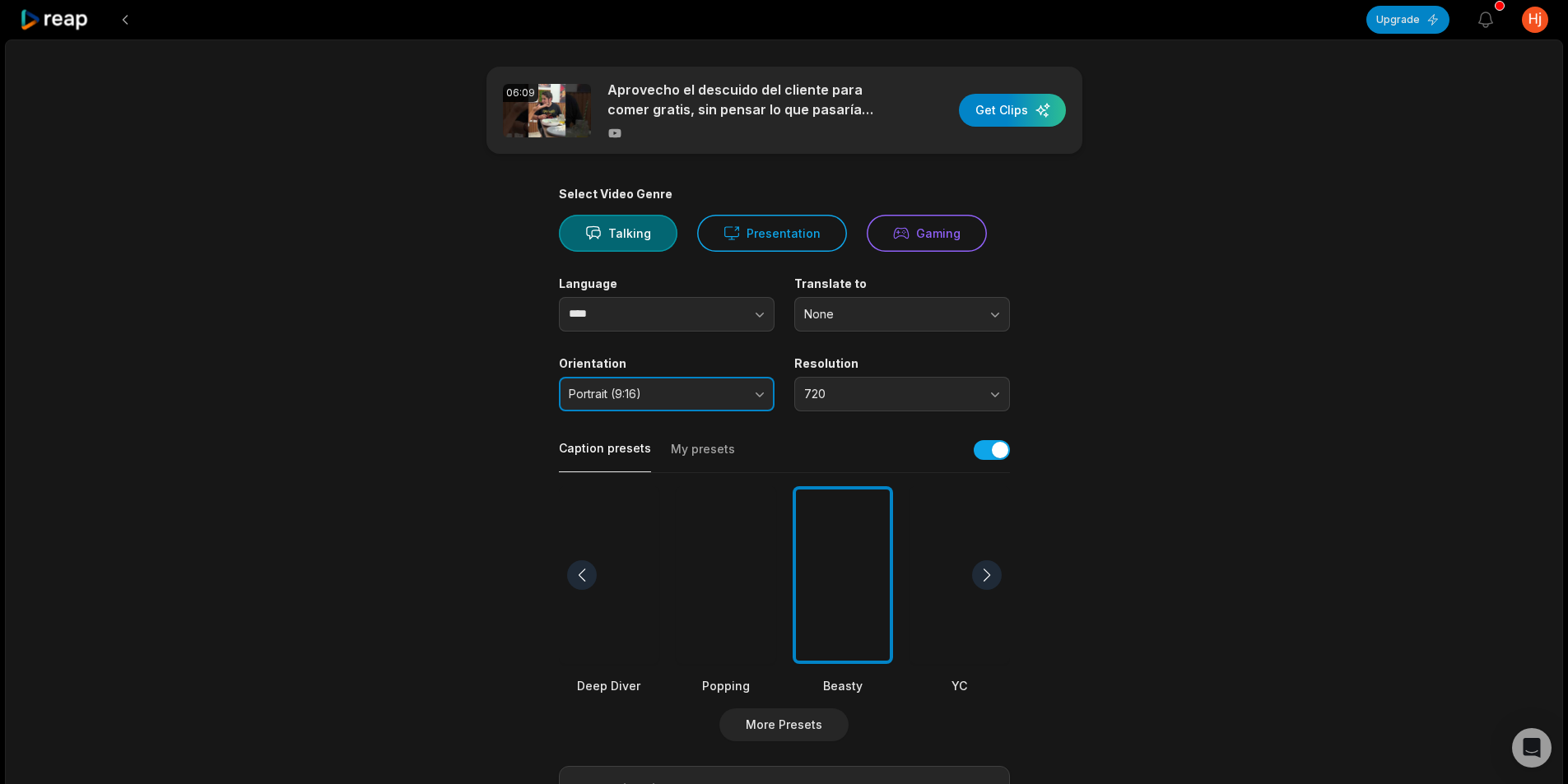
click at [644, 393] on span "Portrait (9:16)" at bounding box center [655, 394] width 173 height 15
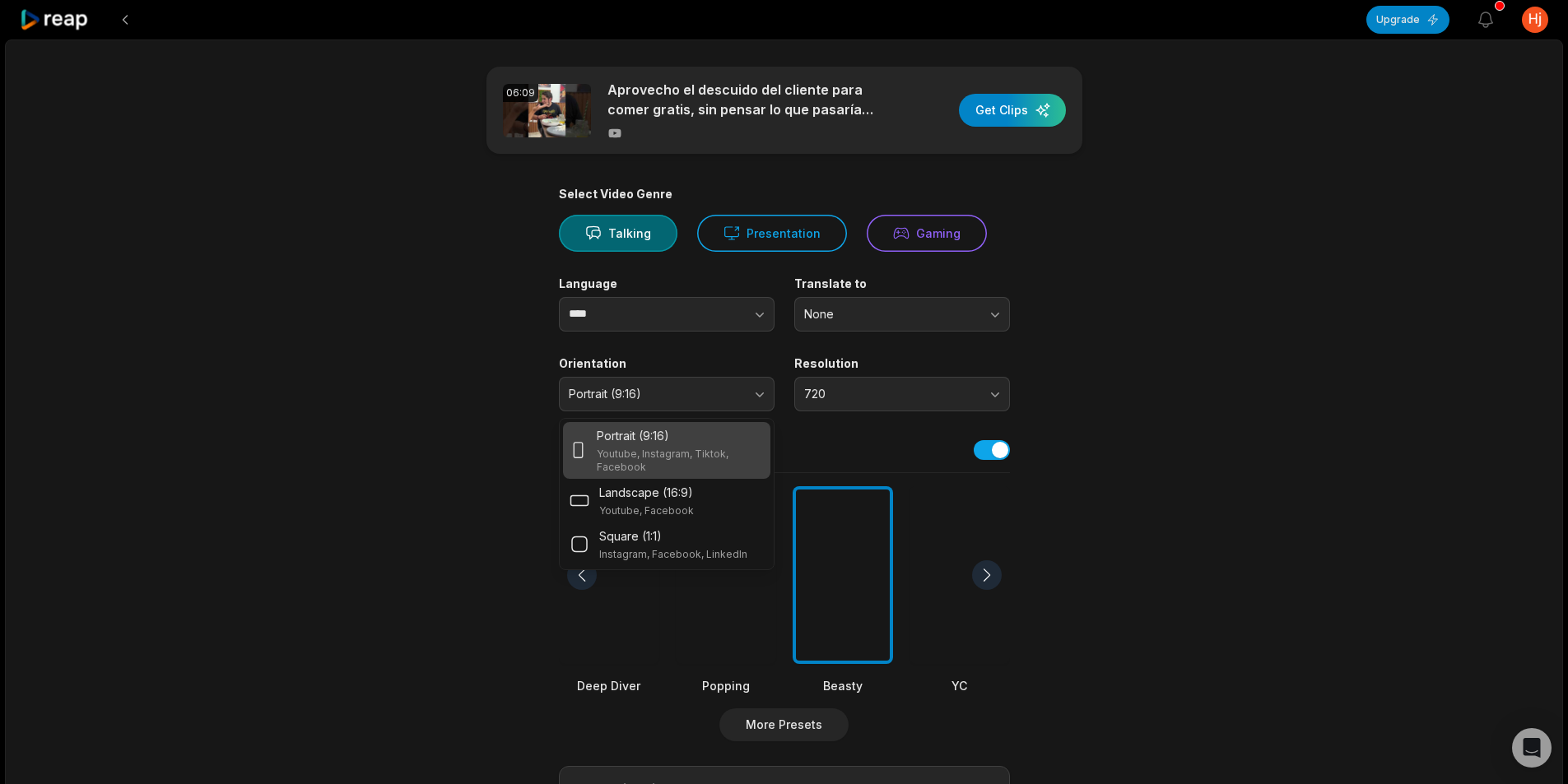
click at [673, 332] on div "Select Video Genre Talking Presentation Gaming Language **** Translate to None …" at bounding box center [784, 630] width 451 height 888
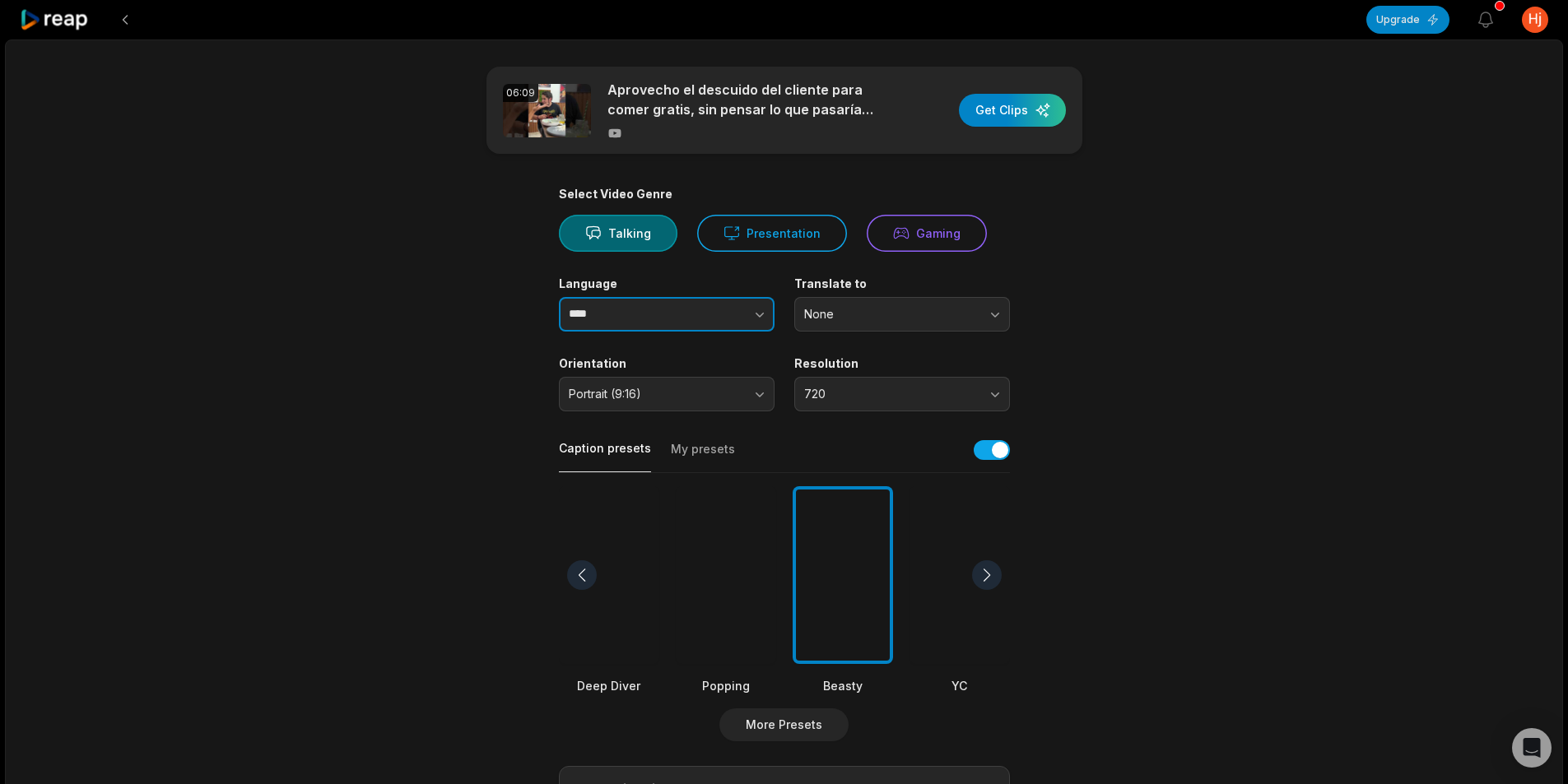
click at [691, 323] on button "button" at bounding box center [726, 314] width 93 height 35
drag, startPoint x: 678, startPoint y: 361, endPoint x: 760, endPoint y: 363, distance: 82.0
type input "*******"
click at [1143, 330] on main "06:09 Aprovecho el descuido del cliente para comer gratis, sin pensar lo que pa…" at bounding box center [784, 570] width 797 height 1008
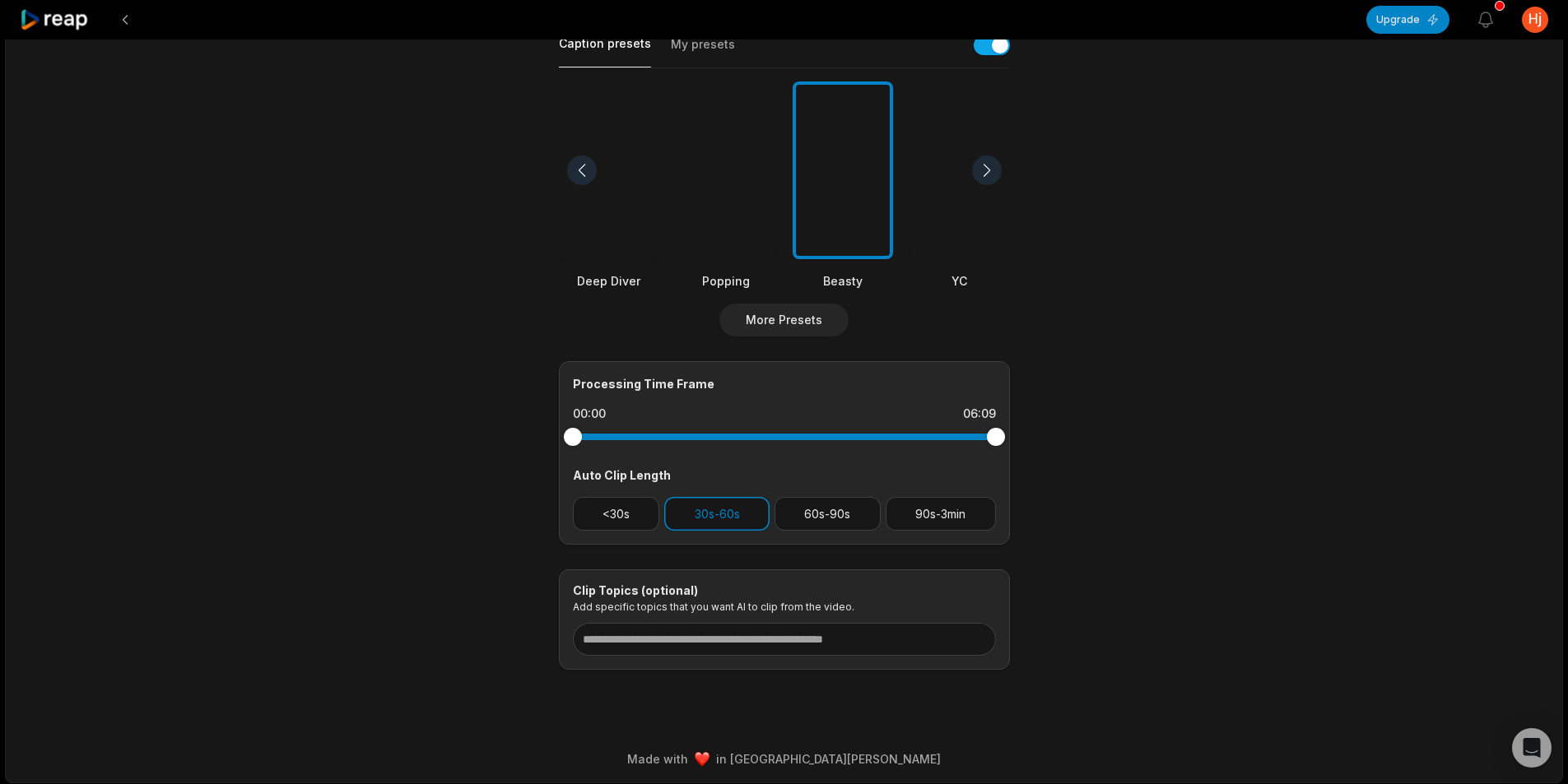
scroll to position [409, 0]
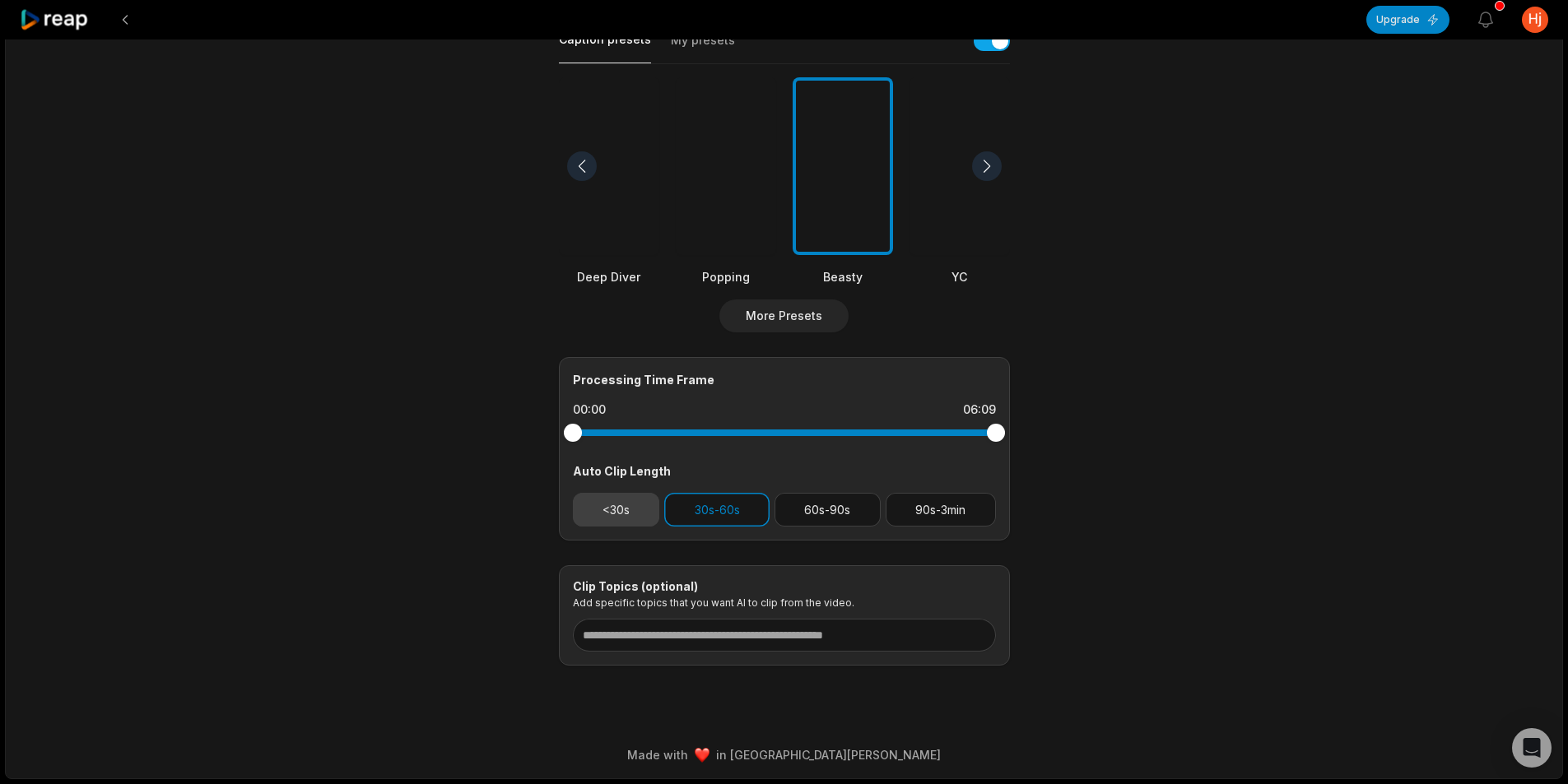
click at [625, 512] on button "<30s" at bounding box center [617, 509] width 87 height 34
click at [734, 510] on button "30s-60s" at bounding box center [716, 509] width 106 height 34
click at [1241, 402] on div "06:09 Aprovecho el descuido del cliente para comer gratis, sin pensar lo que pa…" at bounding box center [784, 204] width 1558 height 1148
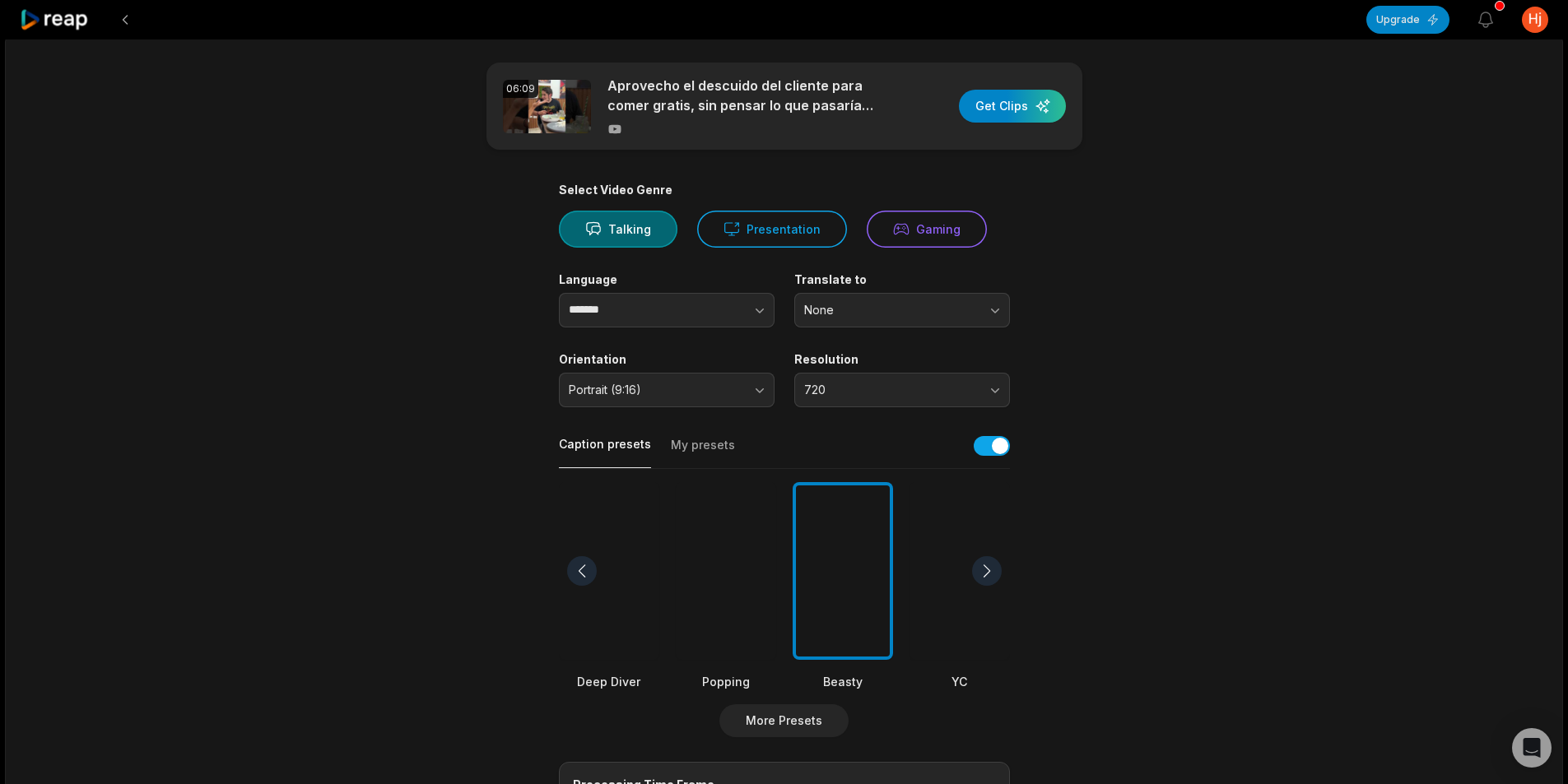
scroll to position [0, 0]
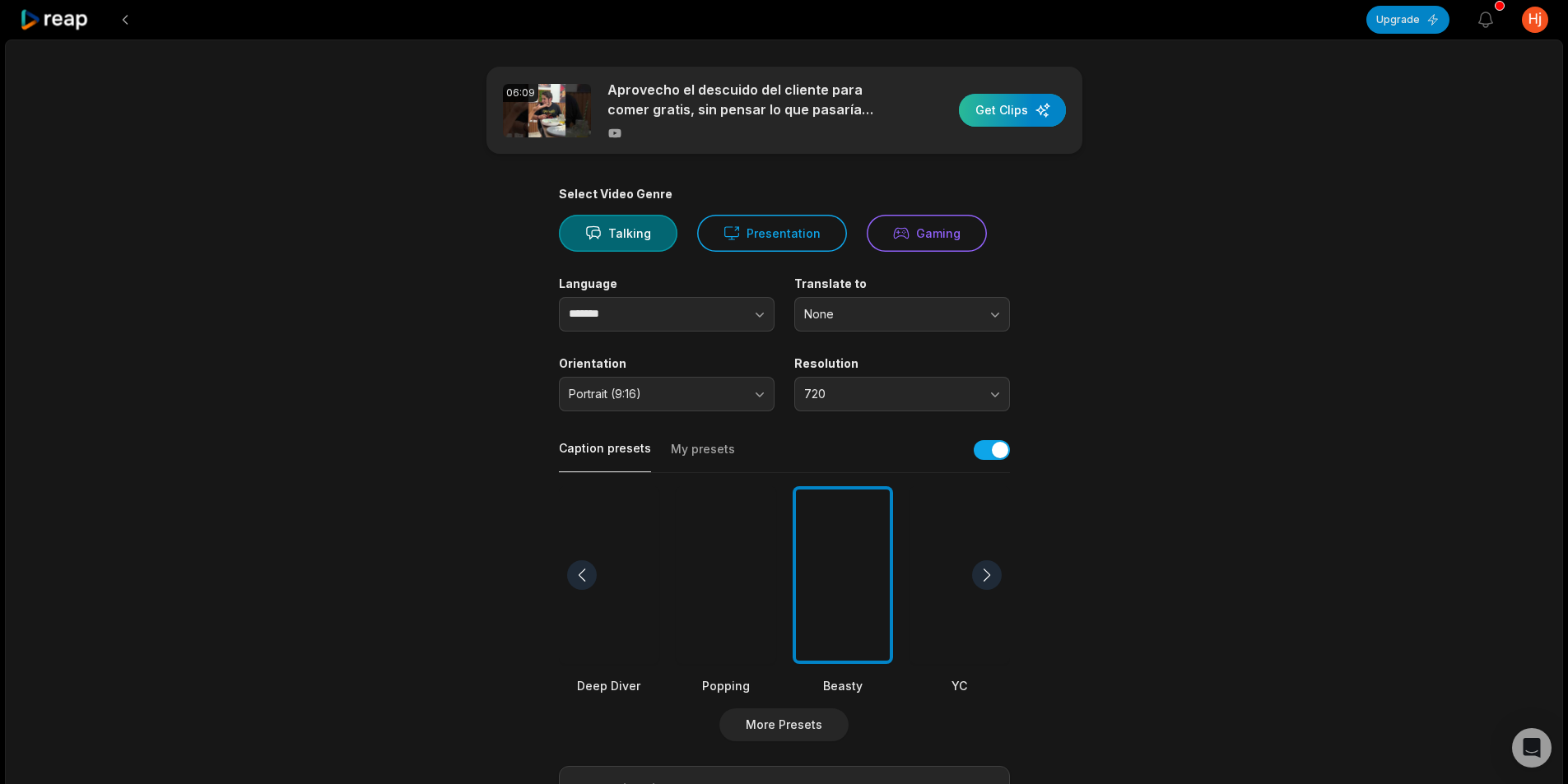
click at [985, 114] on div "button" at bounding box center [1012, 110] width 107 height 33
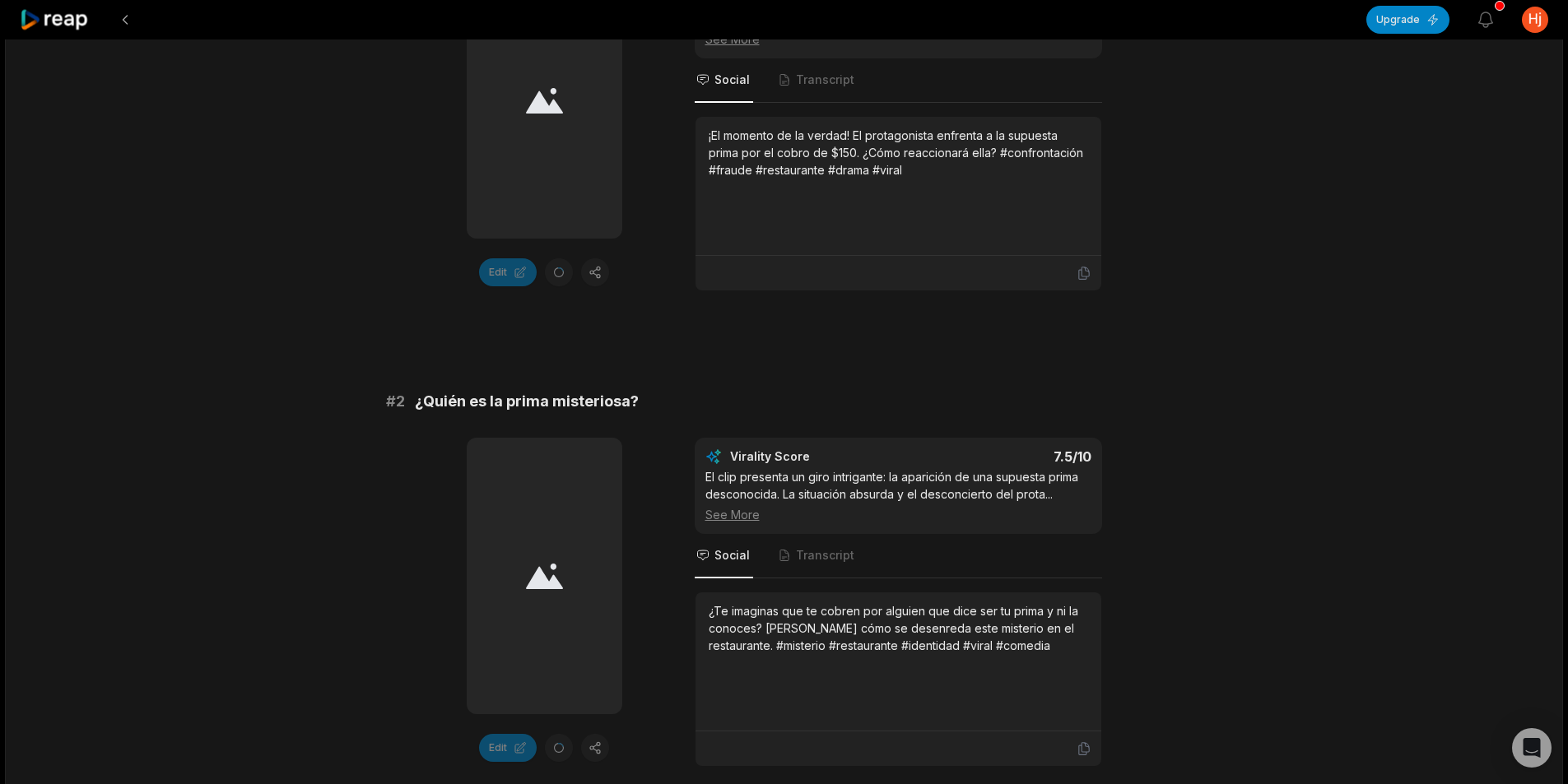
scroll to position [493, 0]
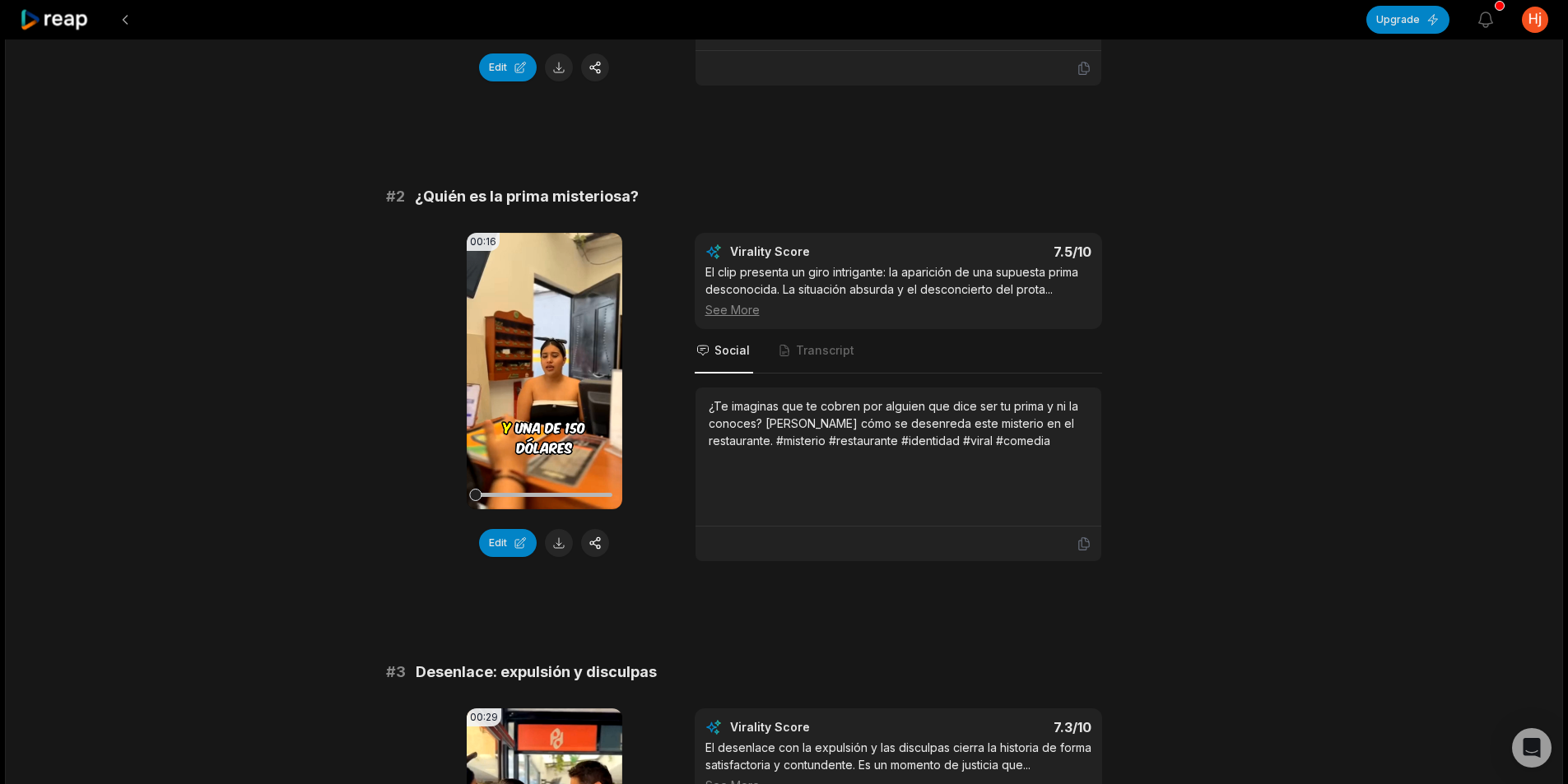
scroll to position [361, 0]
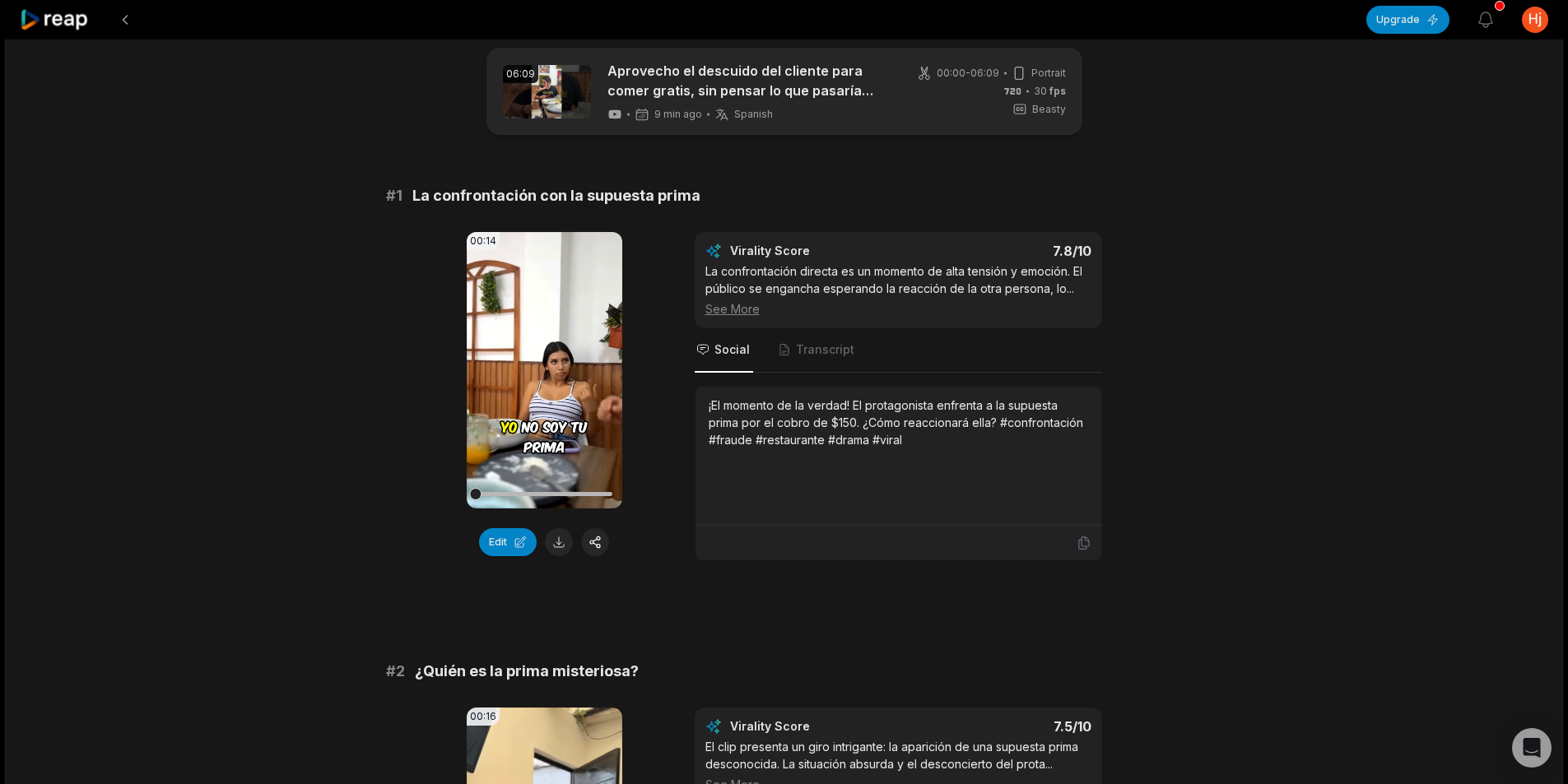
scroll to position [0, 0]
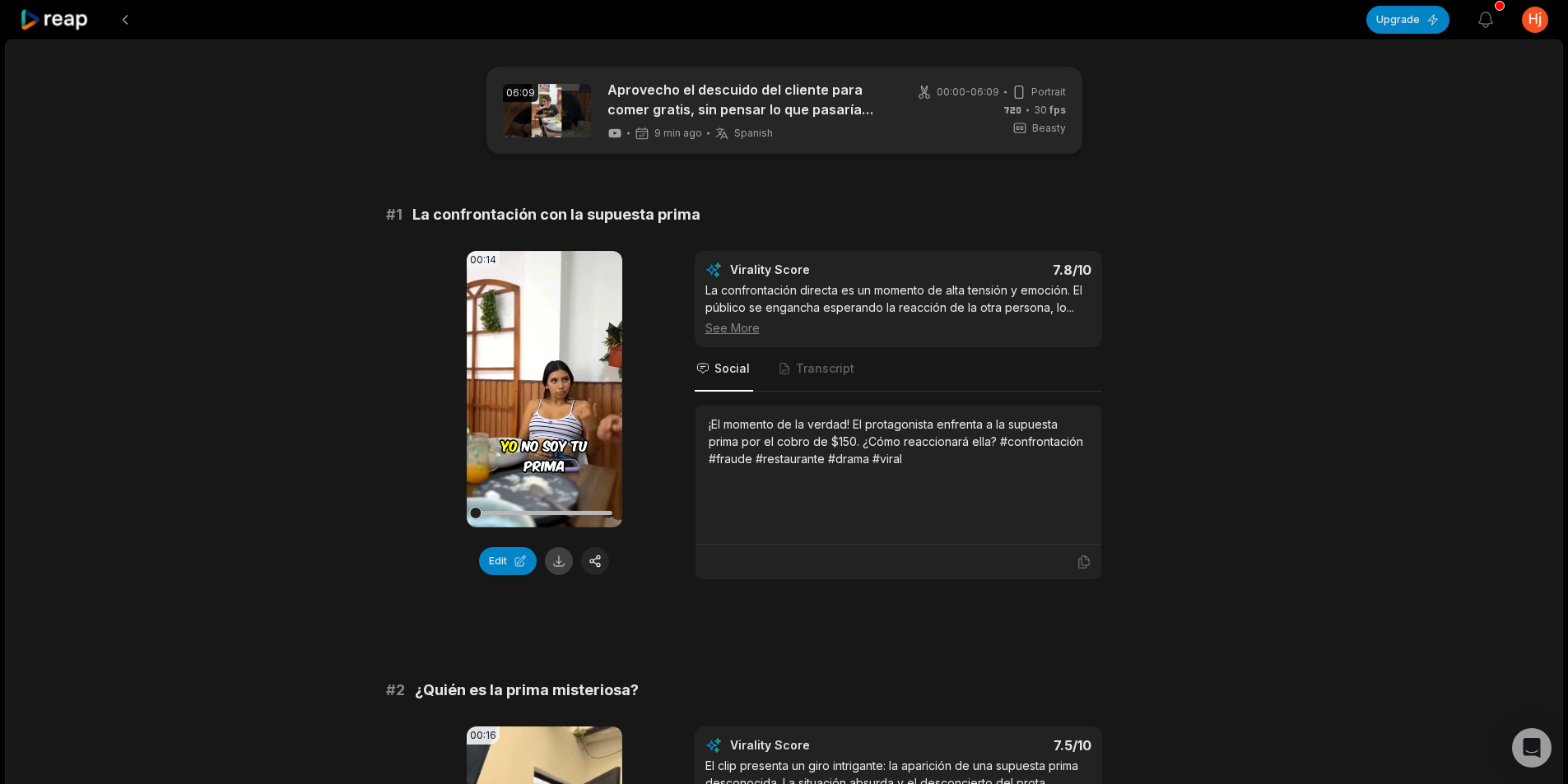
click at [549, 561] on button at bounding box center [559, 561] width 28 height 28
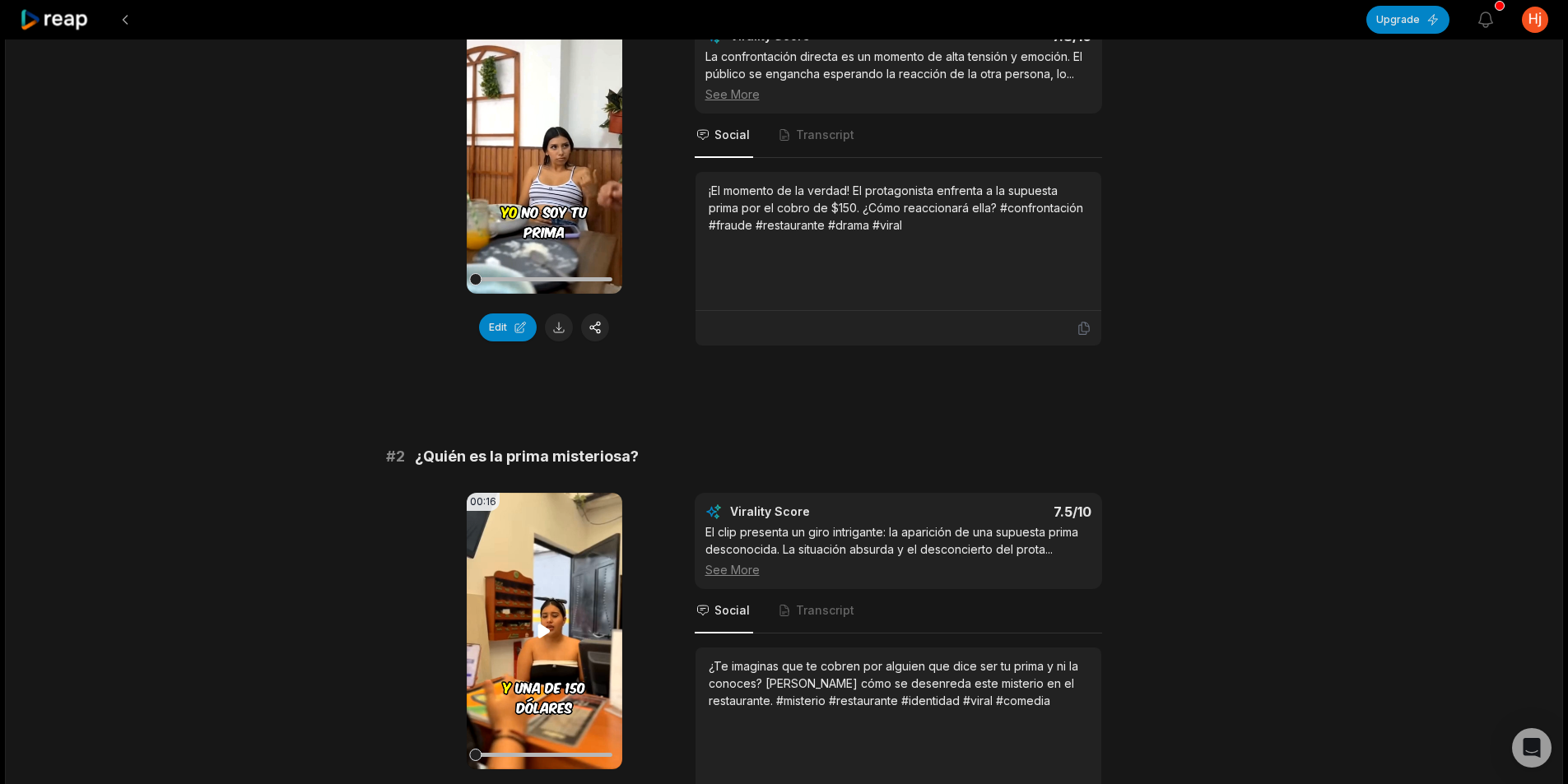
scroll to position [329, 0]
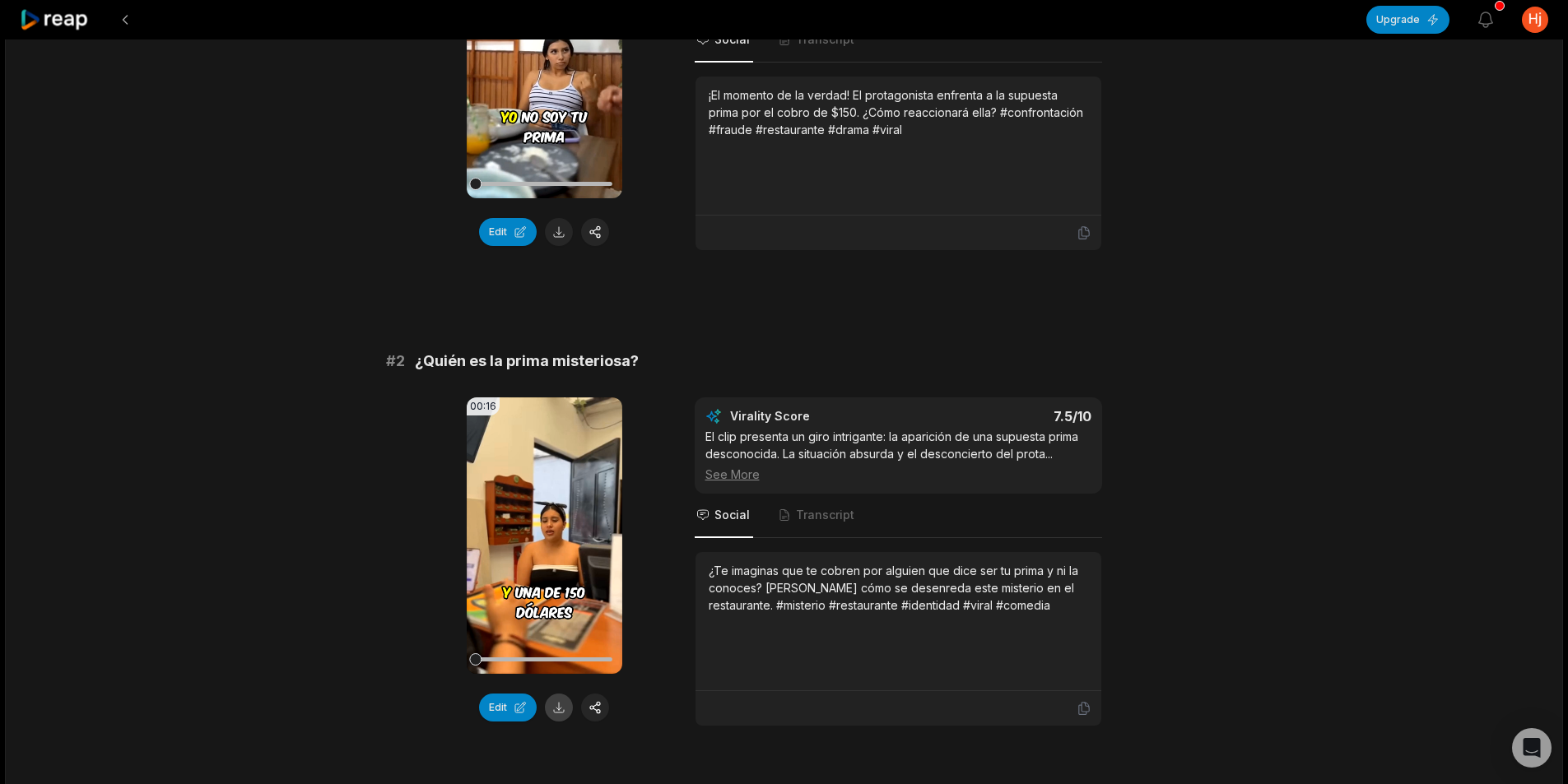
click at [567, 712] on button at bounding box center [559, 707] width 28 height 28
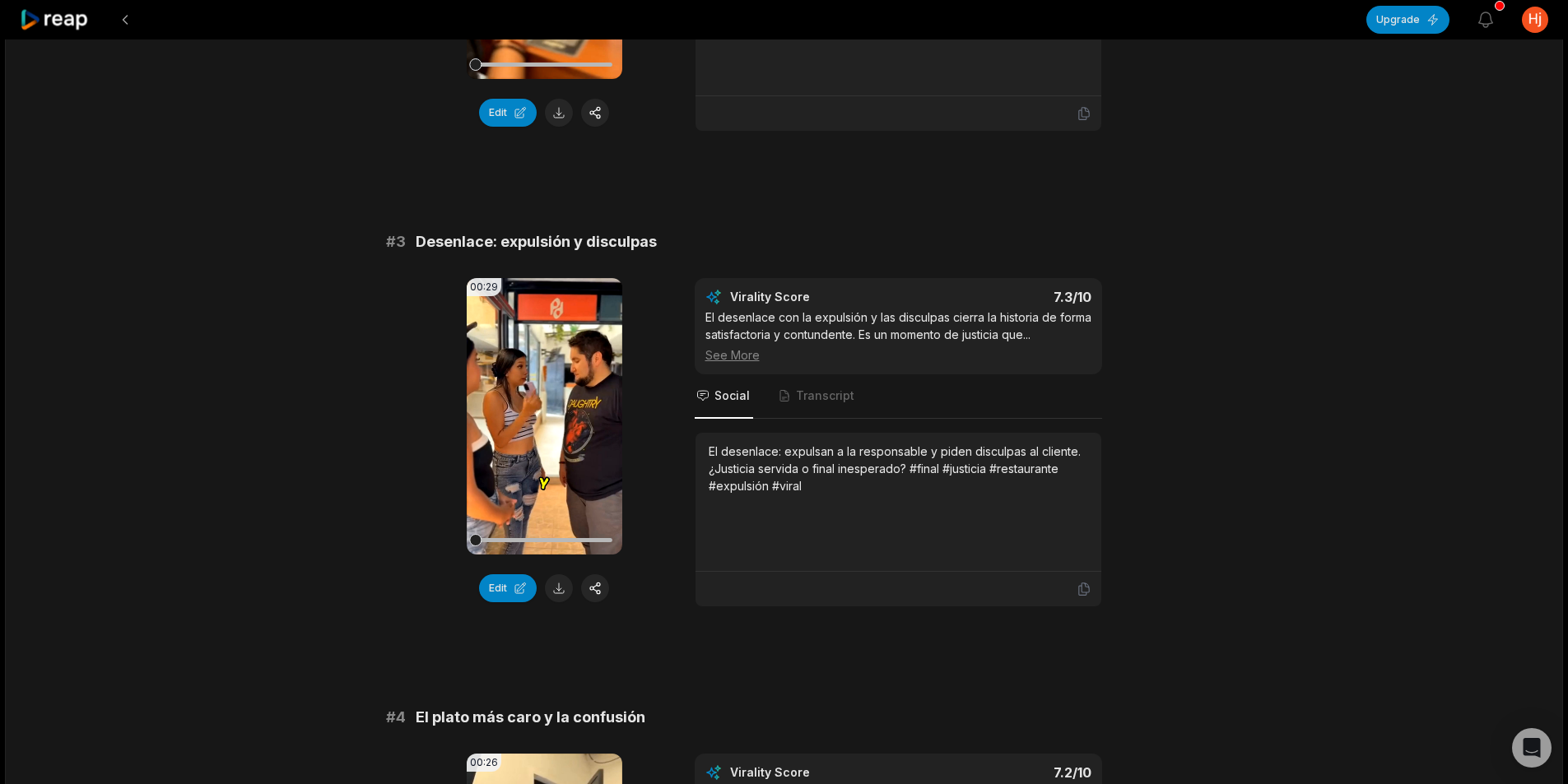
scroll to position [987, 0]
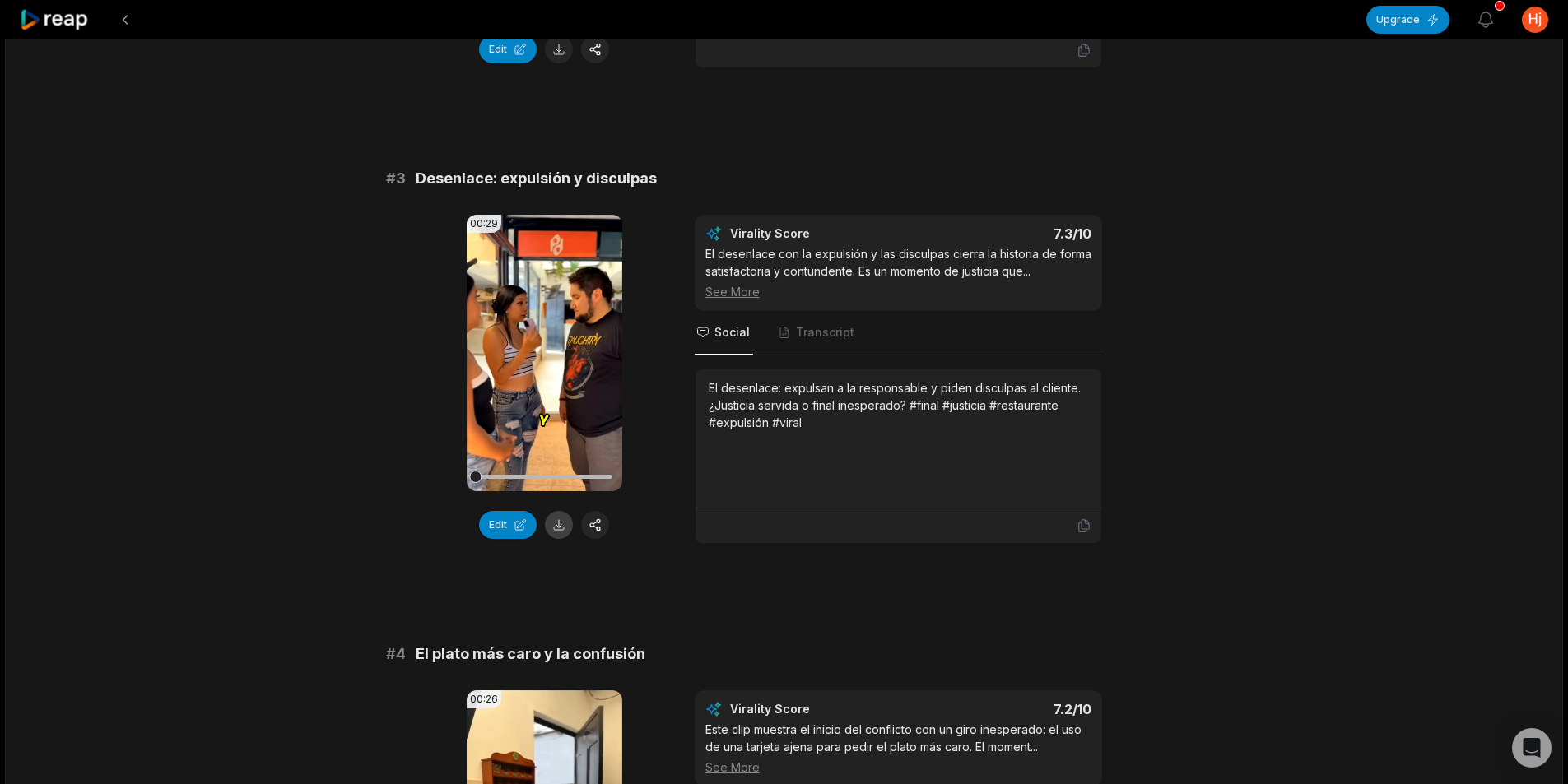
click at [567, 531] on button at bounding box center [559, 525] width 28 height 28
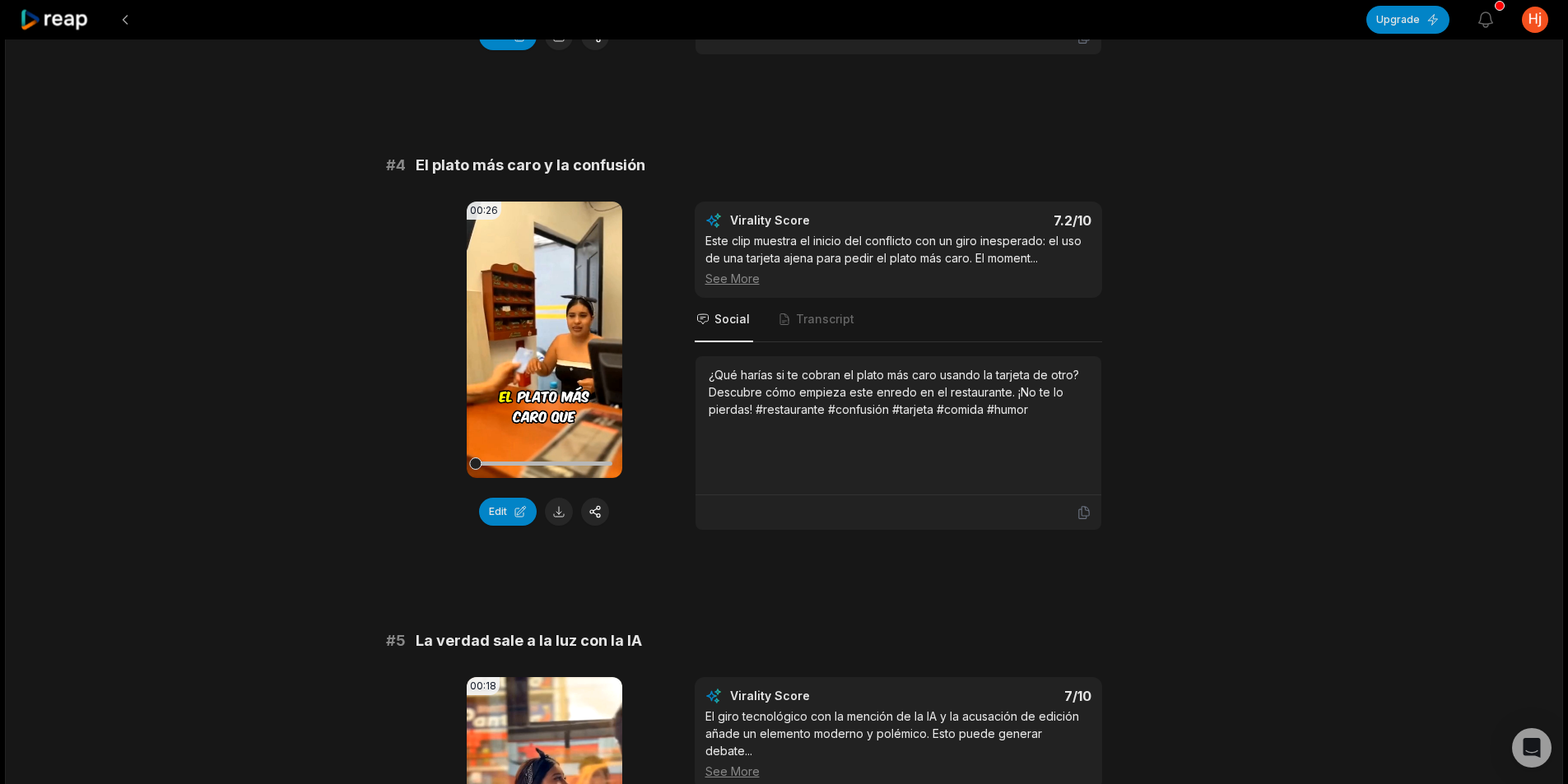
scroll to position [1481, 0]
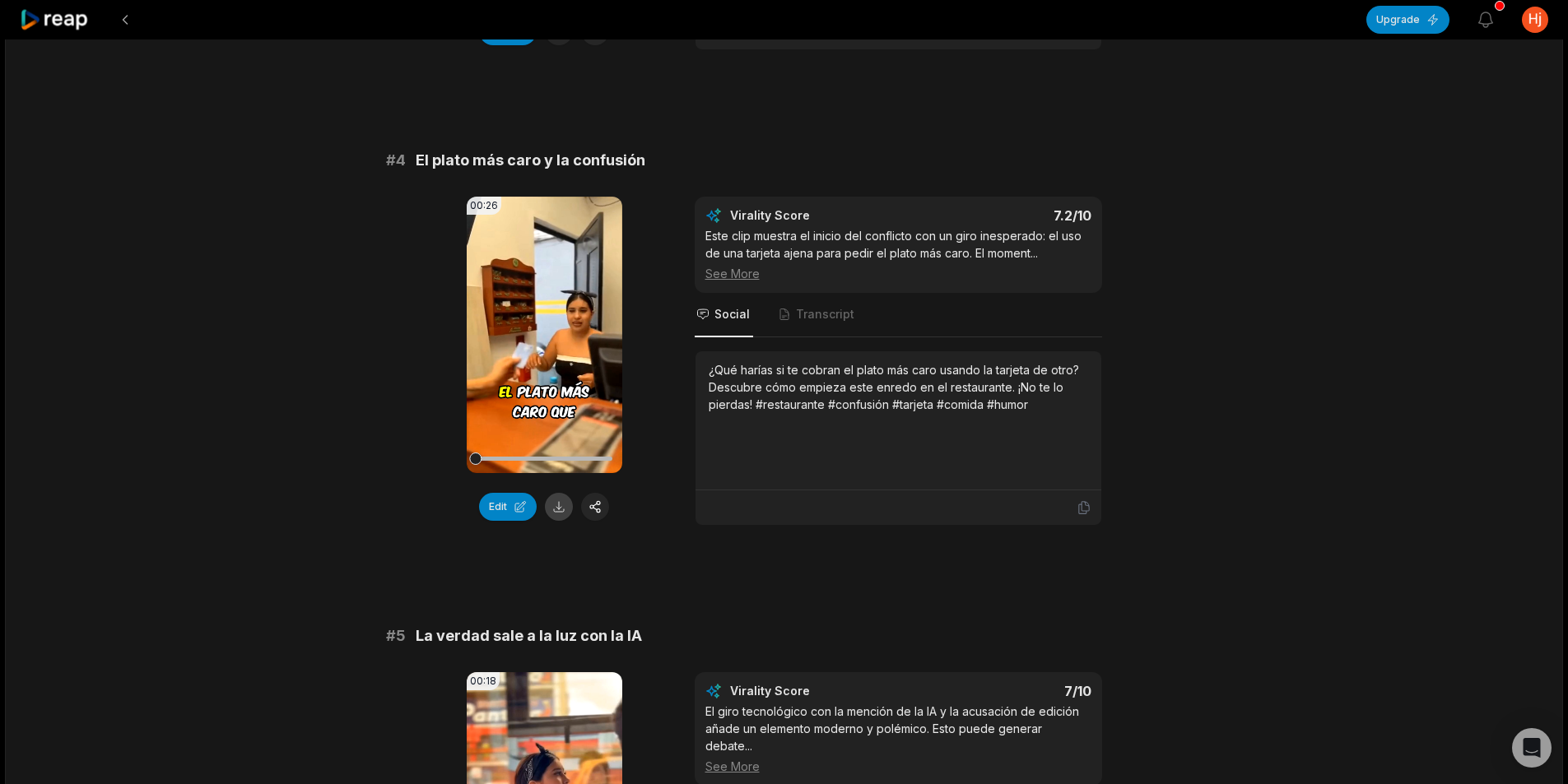
click at [558, 504] on button at bounding box center [559, 506] width 28 height 28
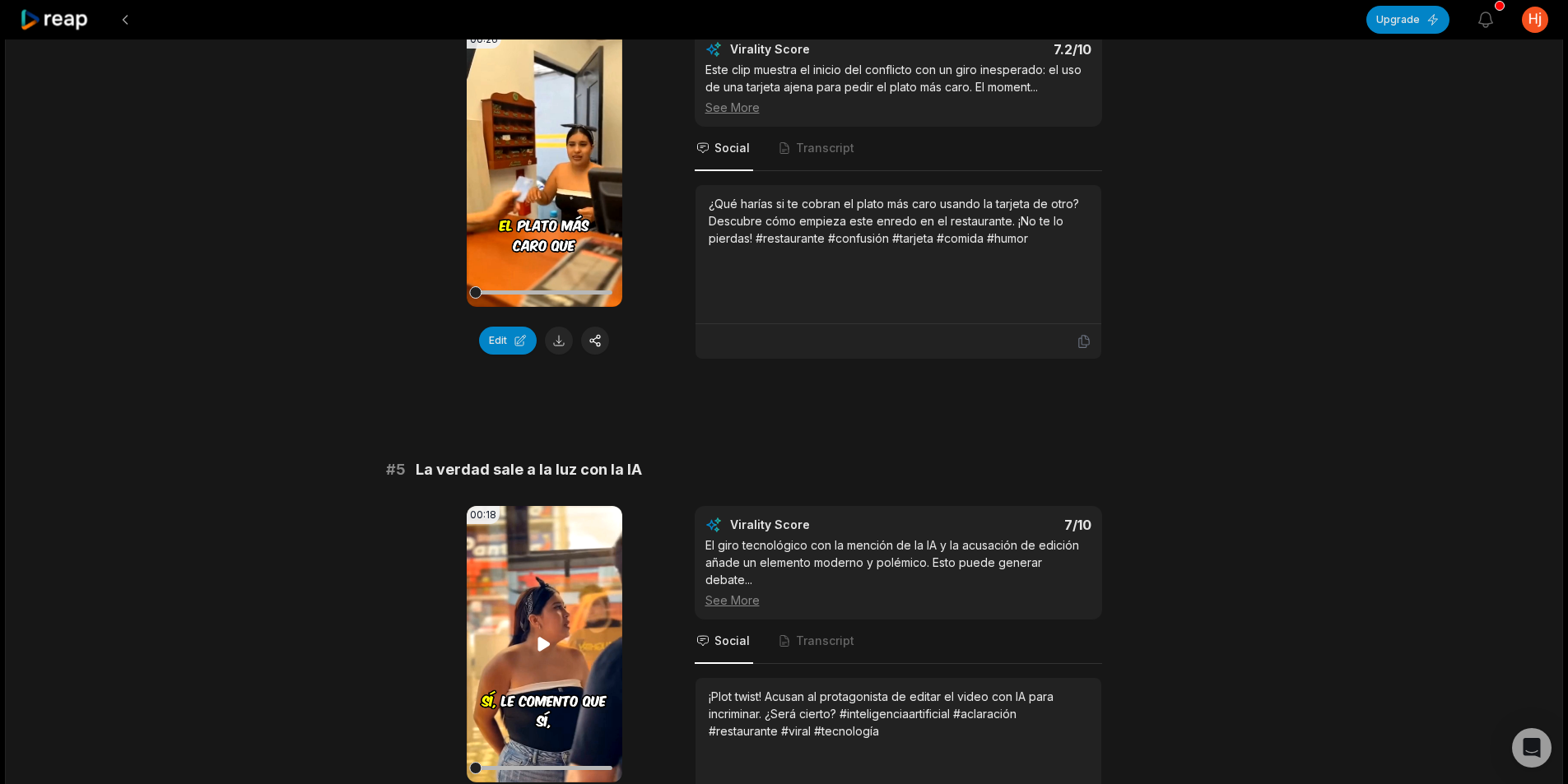
scroll to position [1810, 0]
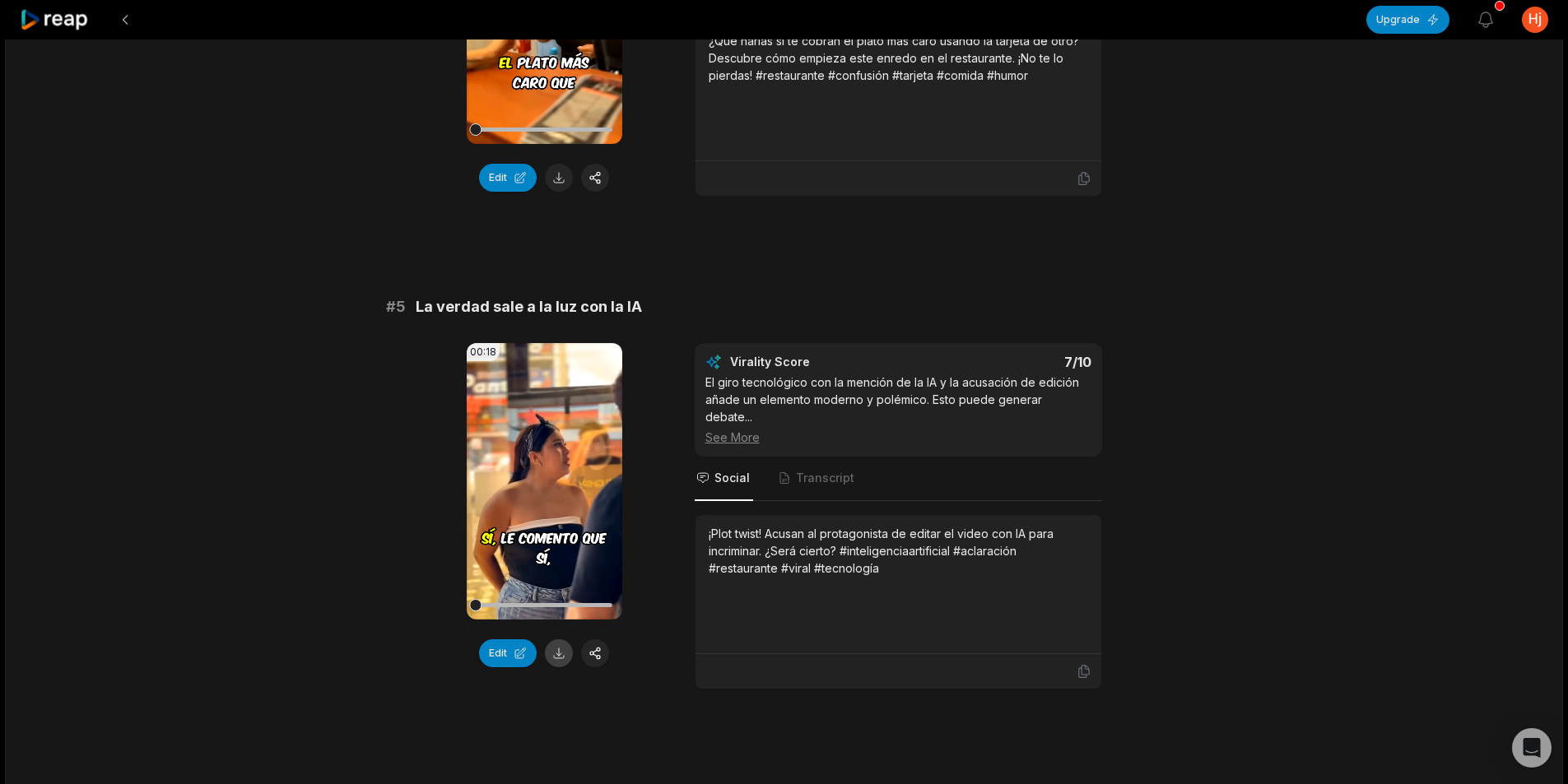
click at [564, 651] on button at bounding box center [559, 653] width 28 height 28
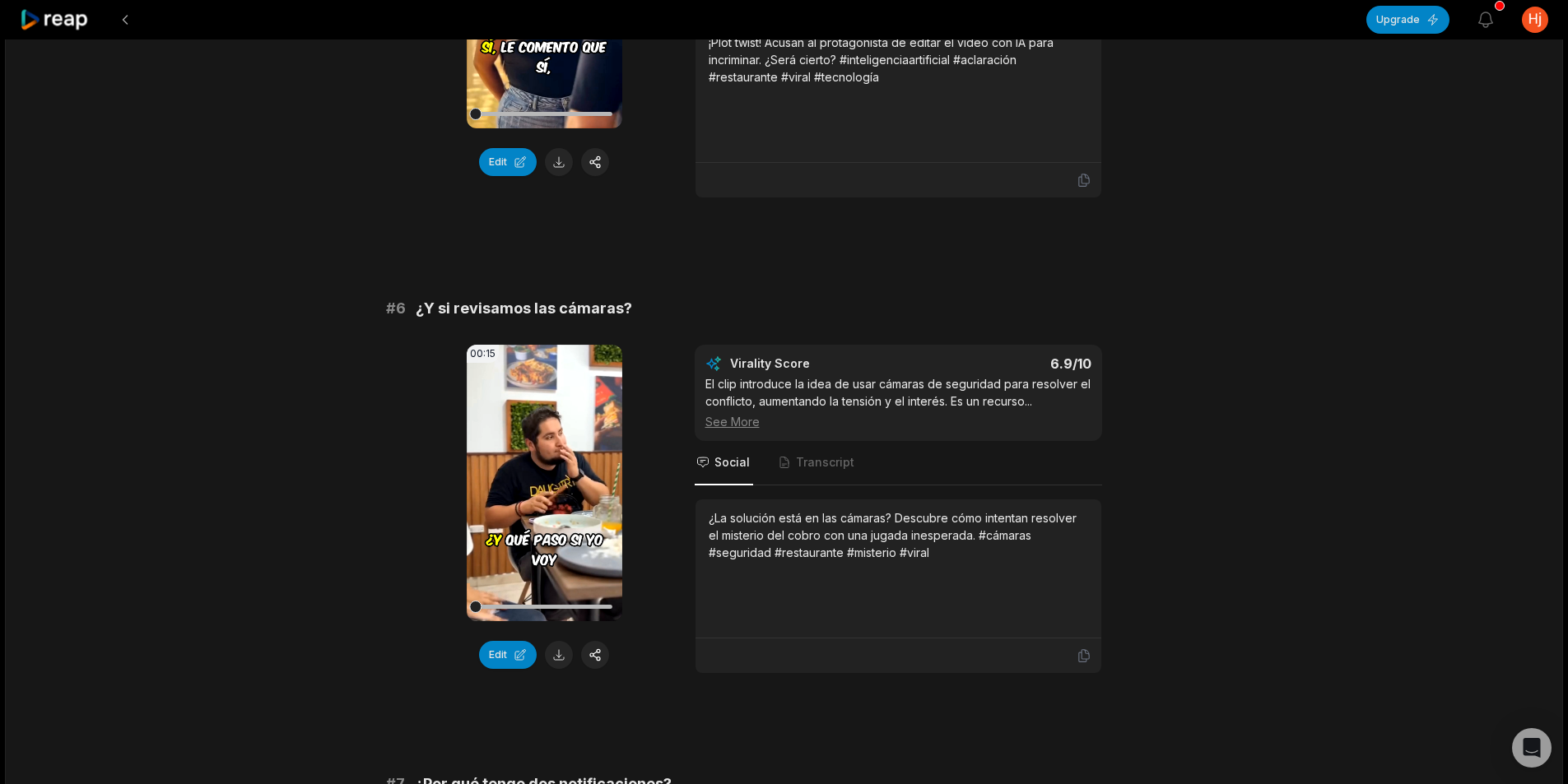
scroll to position [2303, 0]
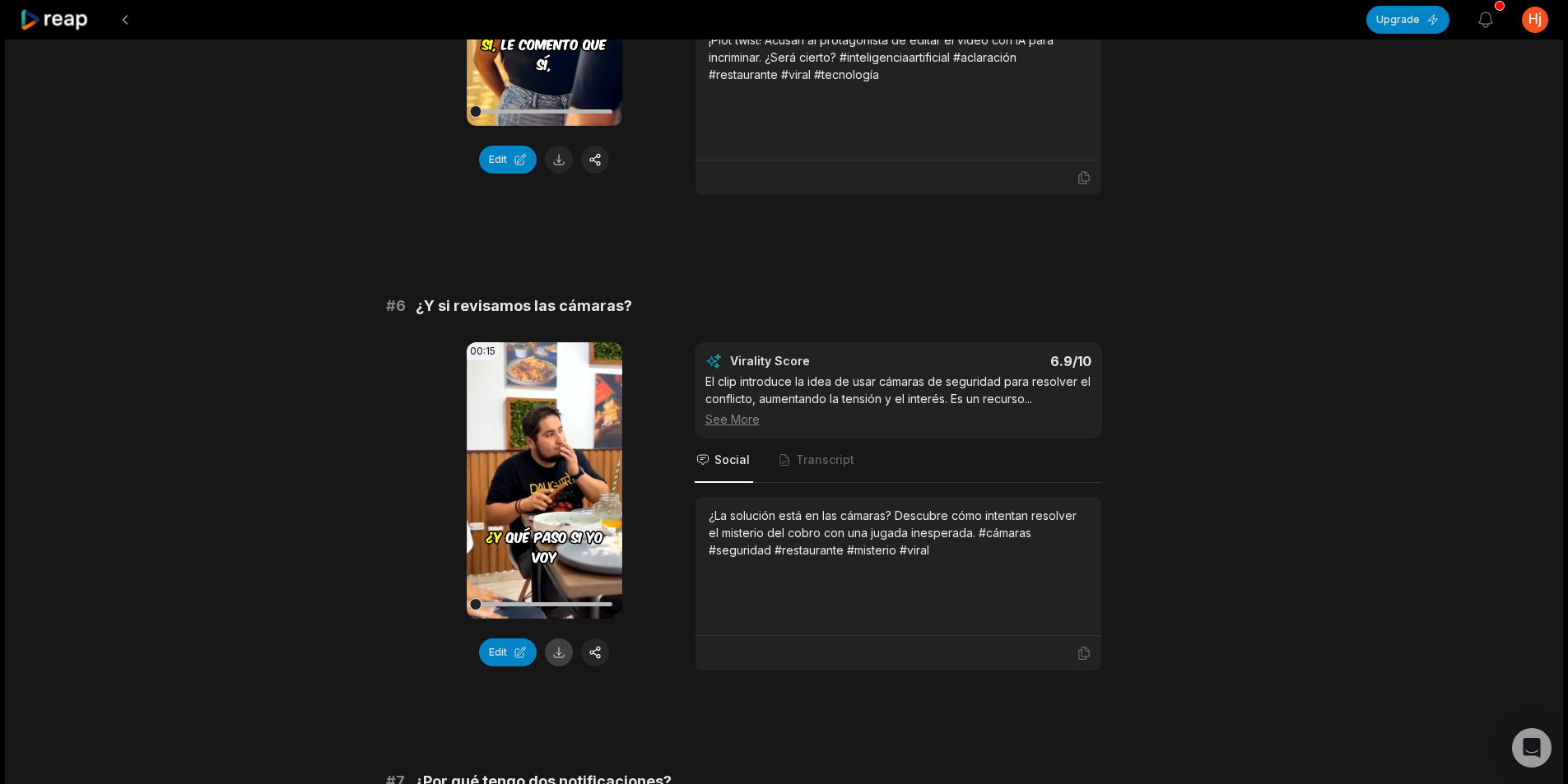
click at [561, 643] on button at bounding box center [559, 652] width 28 height 28
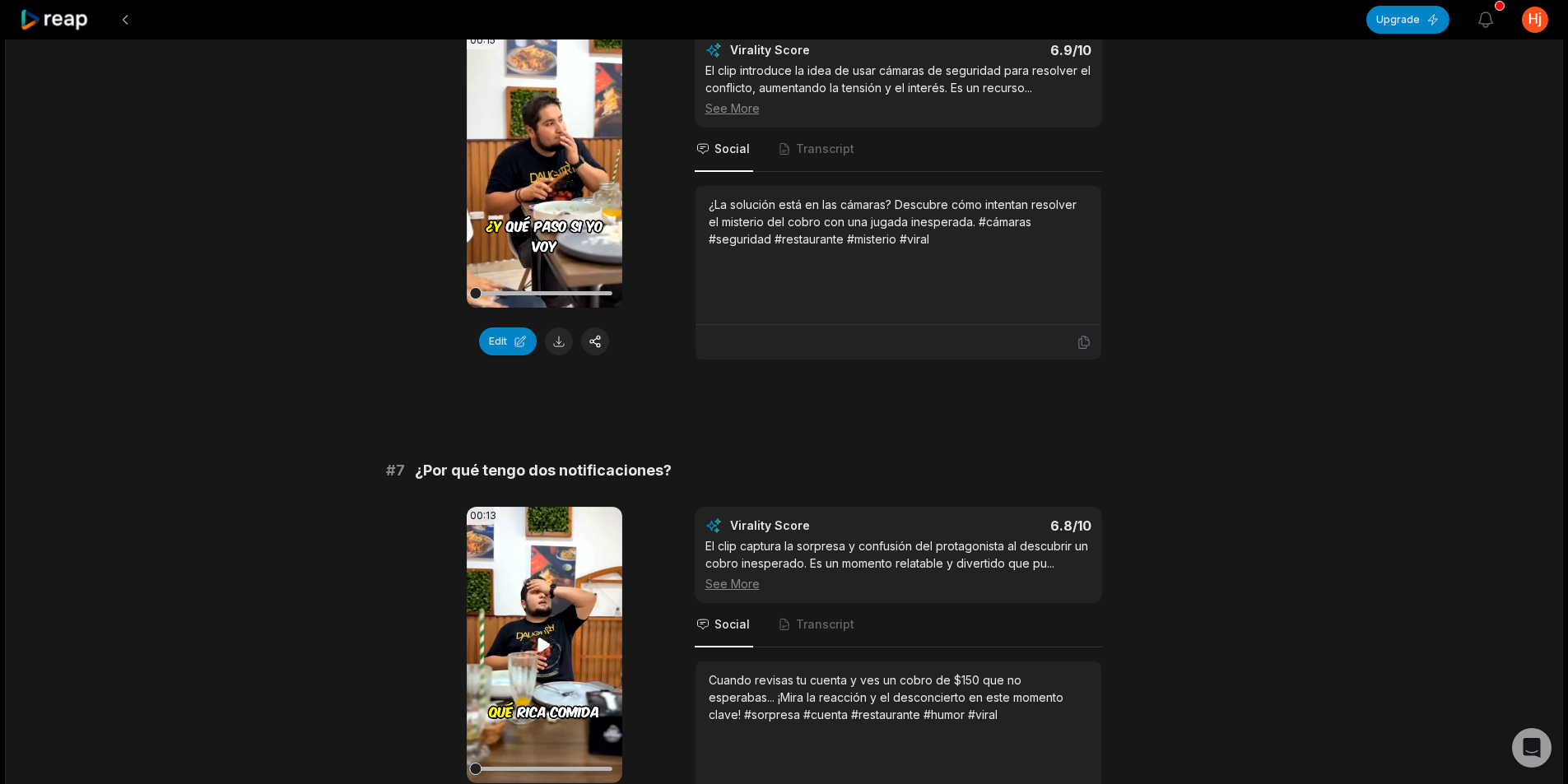
scroll to position [2714, 0]
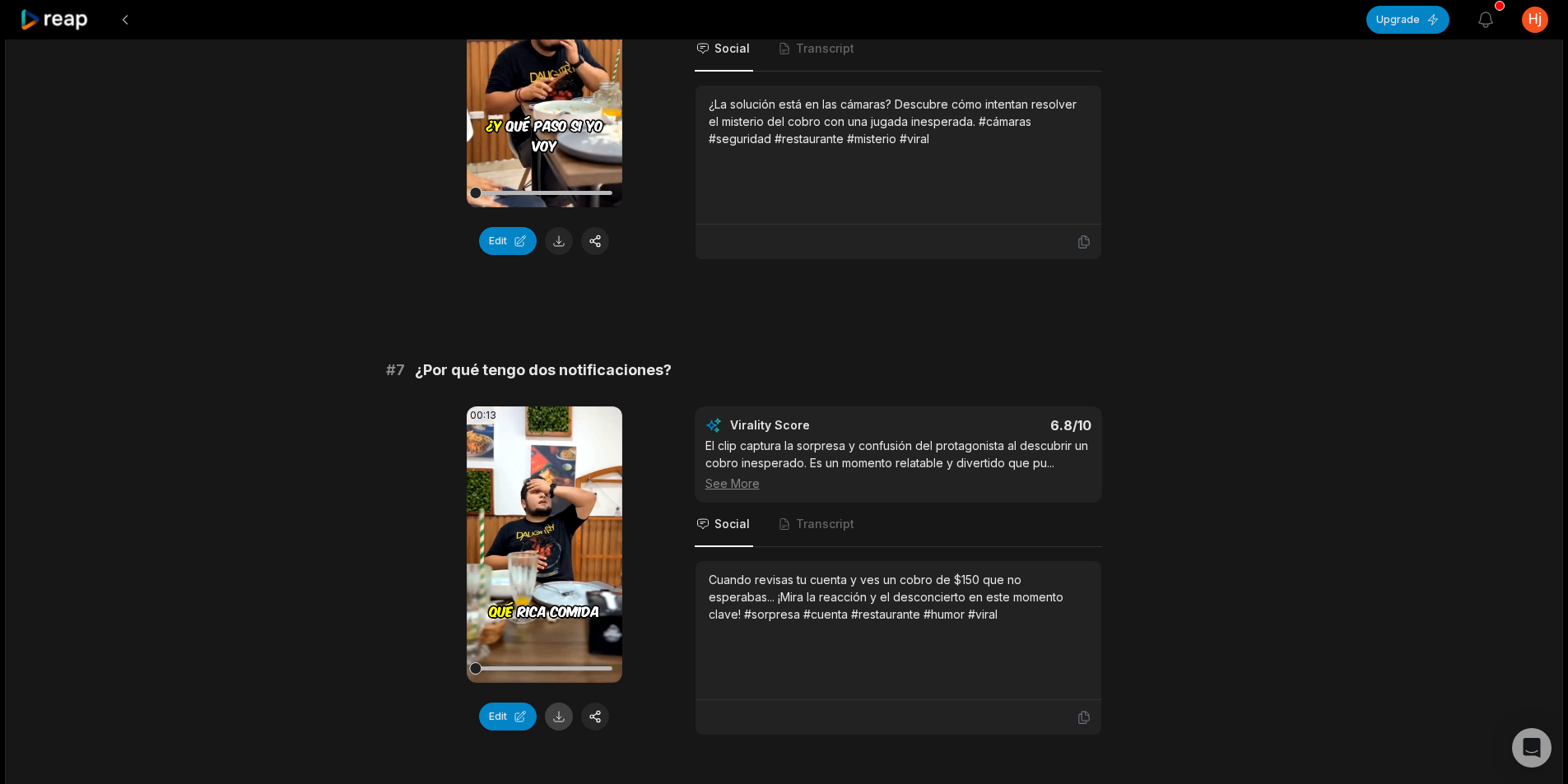
click at [563, 705] on button at bounding box center [559, 717] width 28 height 28
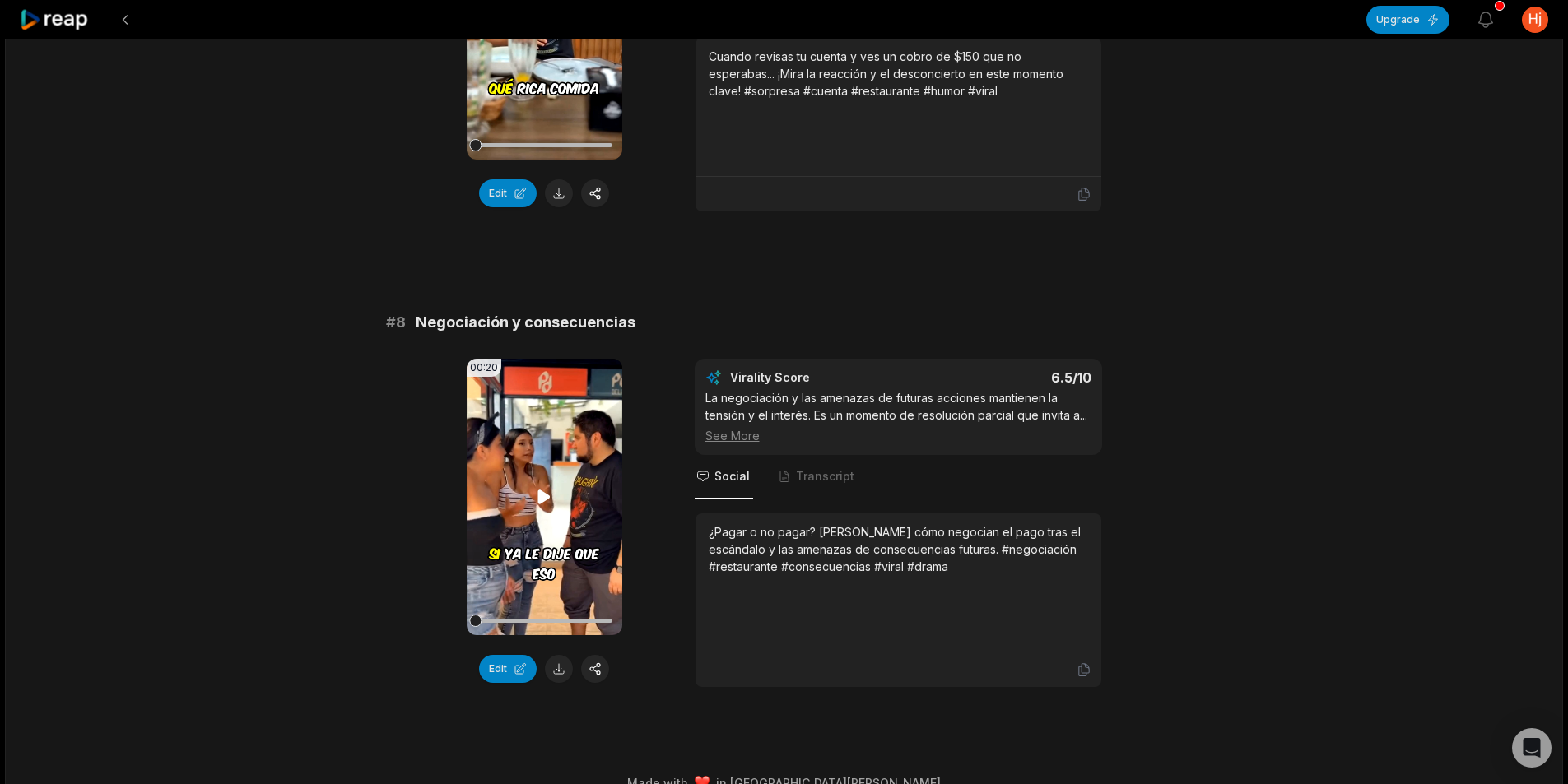
scroll to position [3249, 0]
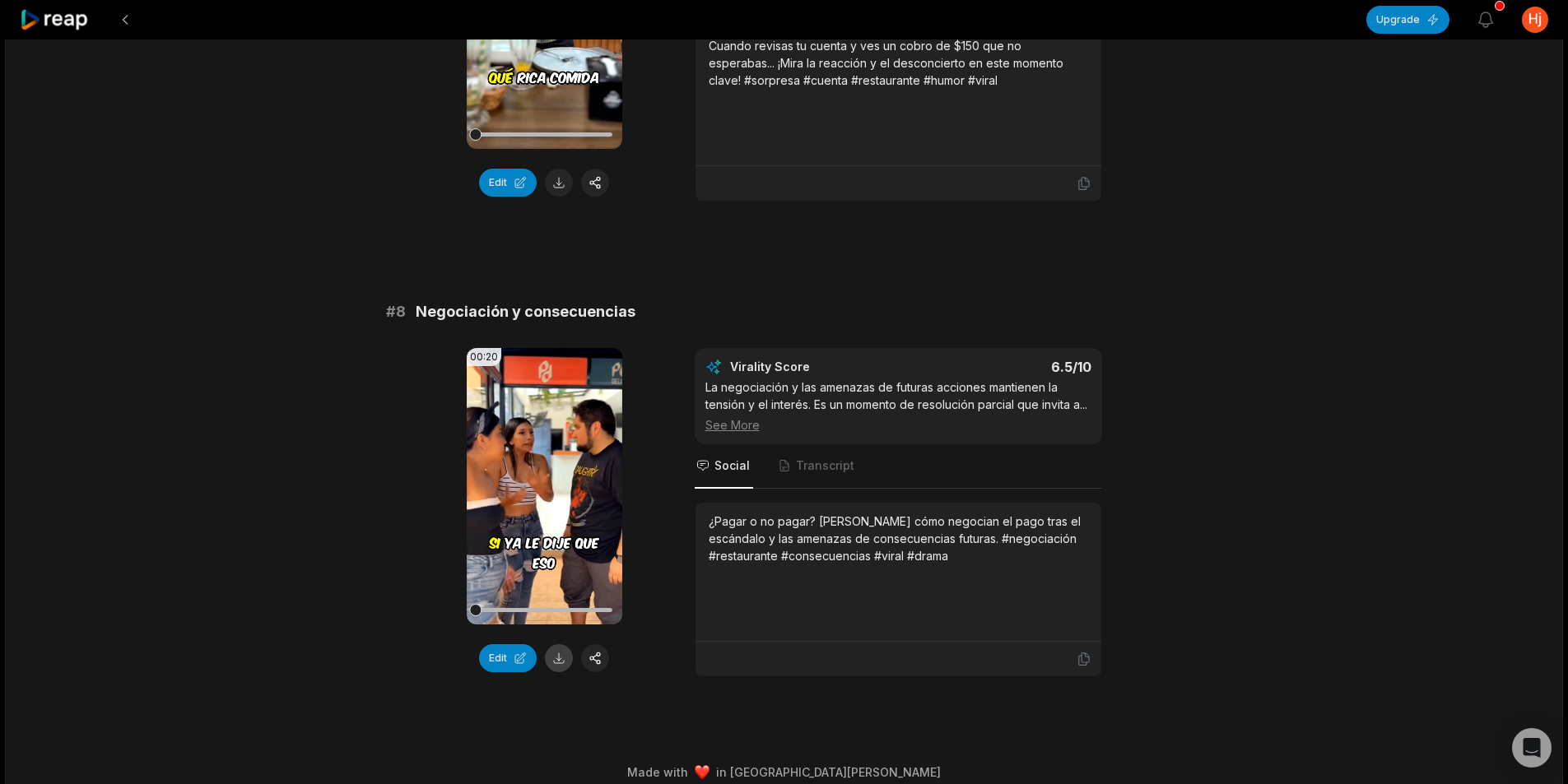
click at [555, 644] on button at bounding box center [559, 658] width 28 height 28
